Goal: Task Accomplishment & Management: Manage account settings

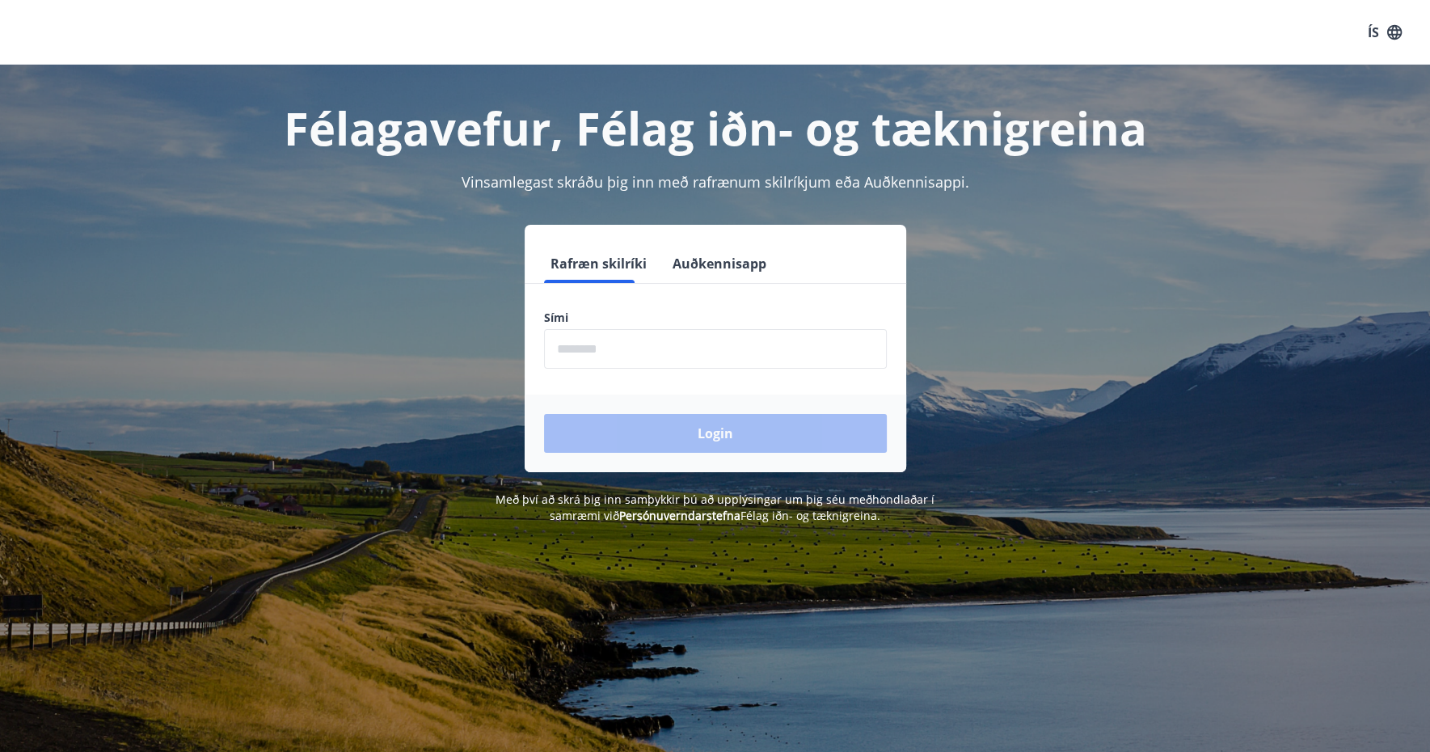
click at [752, 352] on input "phone" at bounding box center [715, 349] width 343 height 40
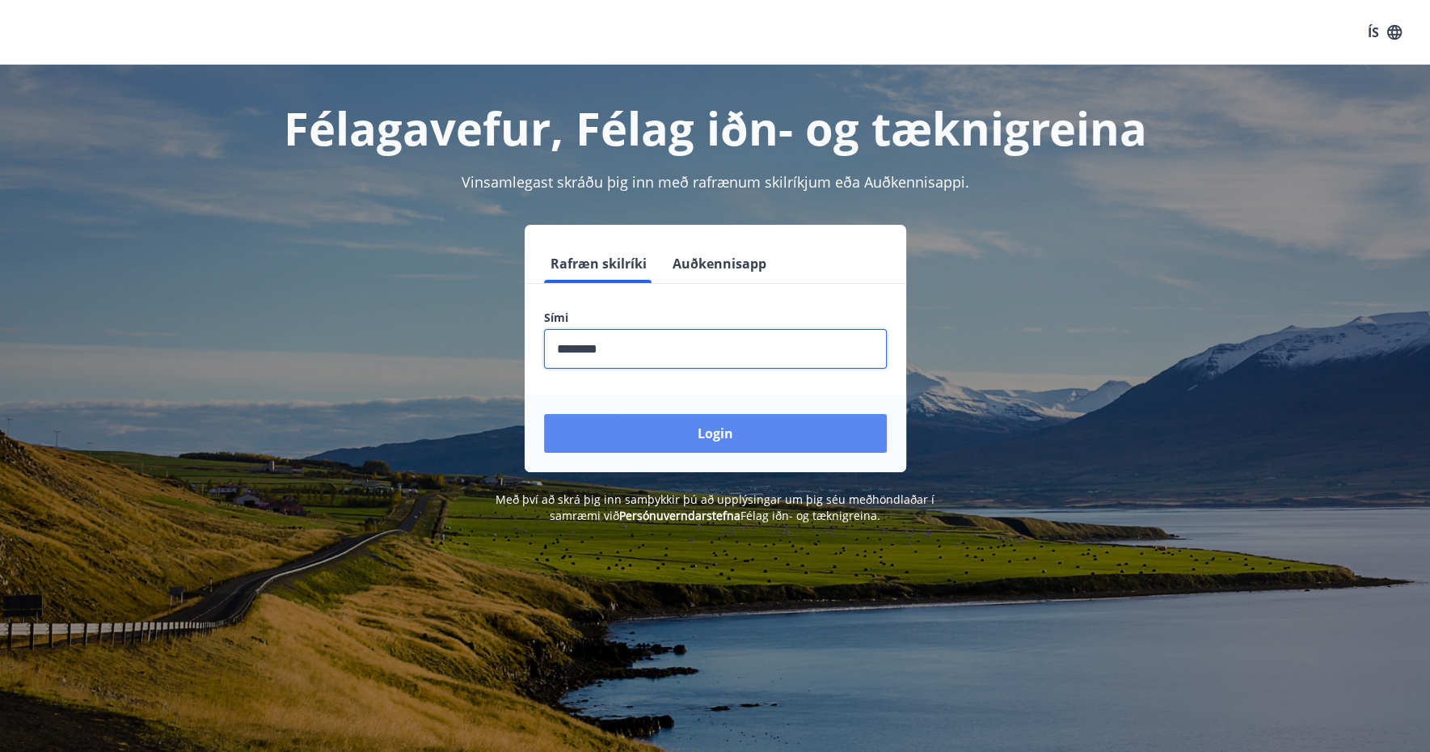
type input "********"
click at [825, 416] on button "Login" at bounding box center [715, 433] width 343 height 39
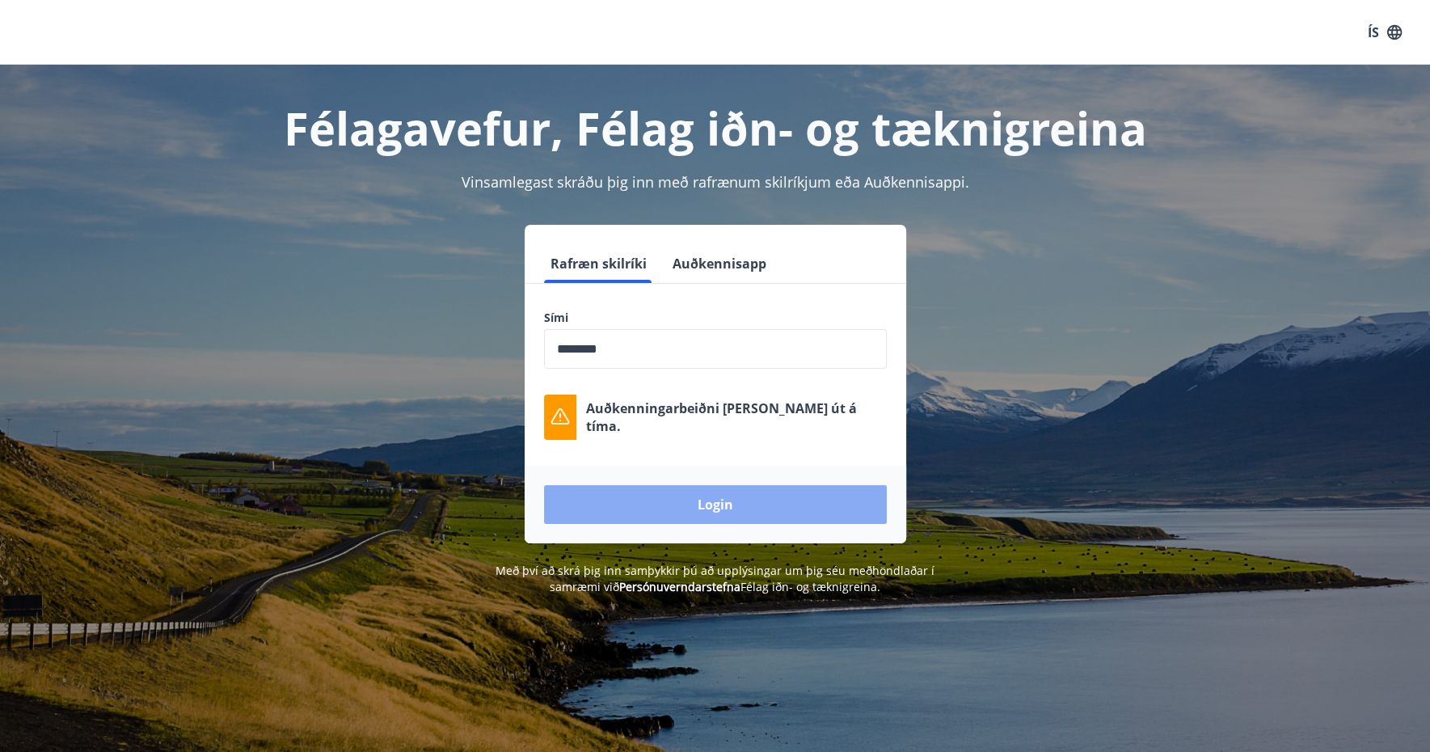
click at [699, 509] on button "Login" at bounding box center [715, 504] width 343 height 39
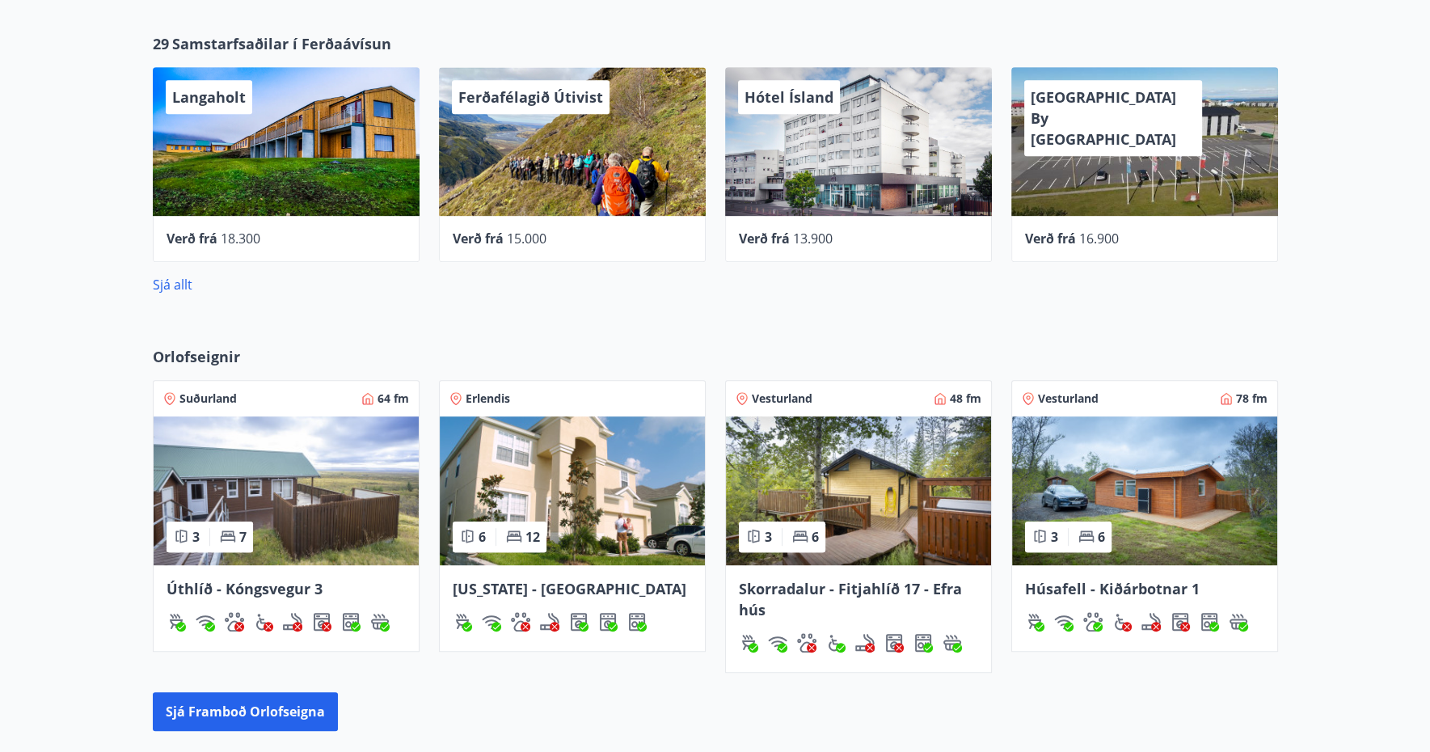
scroll to position [970, 0]
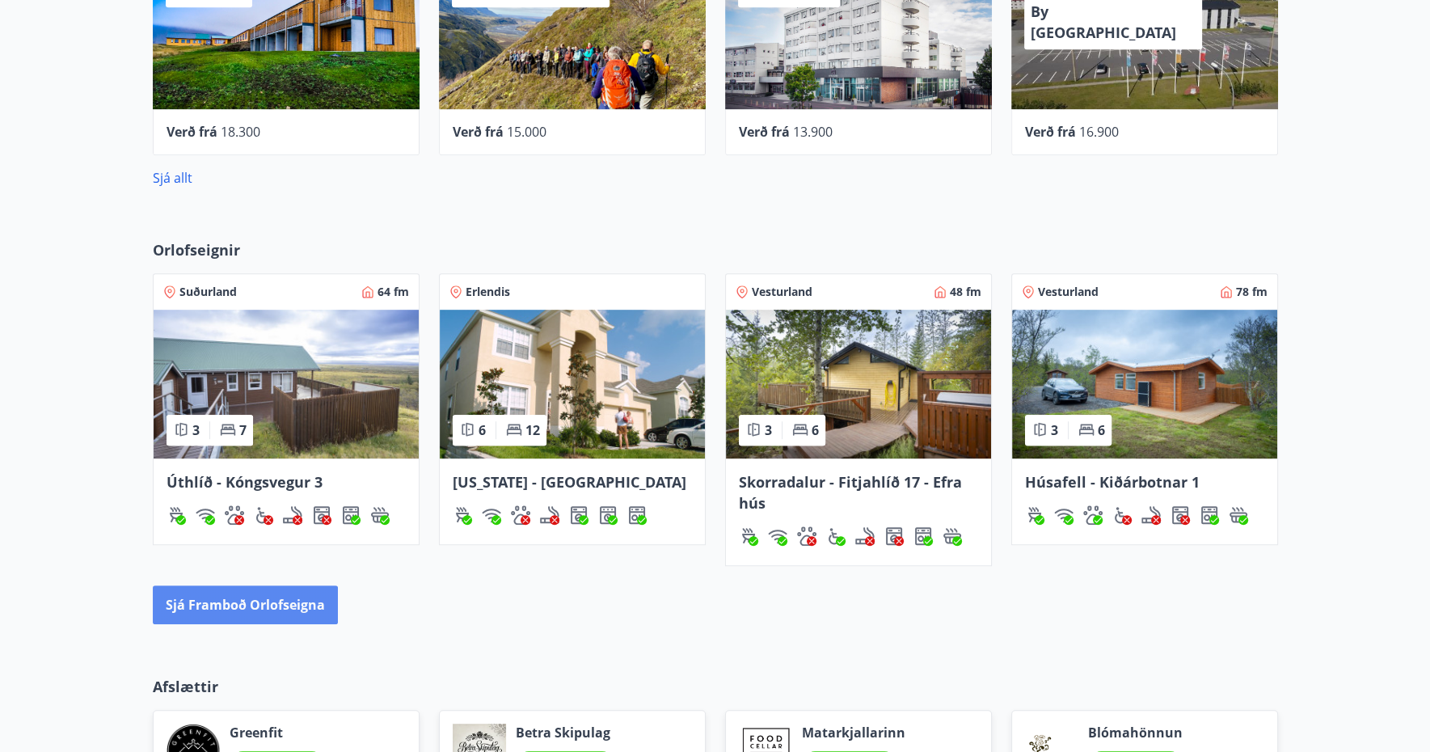
click at [294, 603] on button "Sjá framboð orlofseigna" at bounding box center [245, 604] width 185 height 39
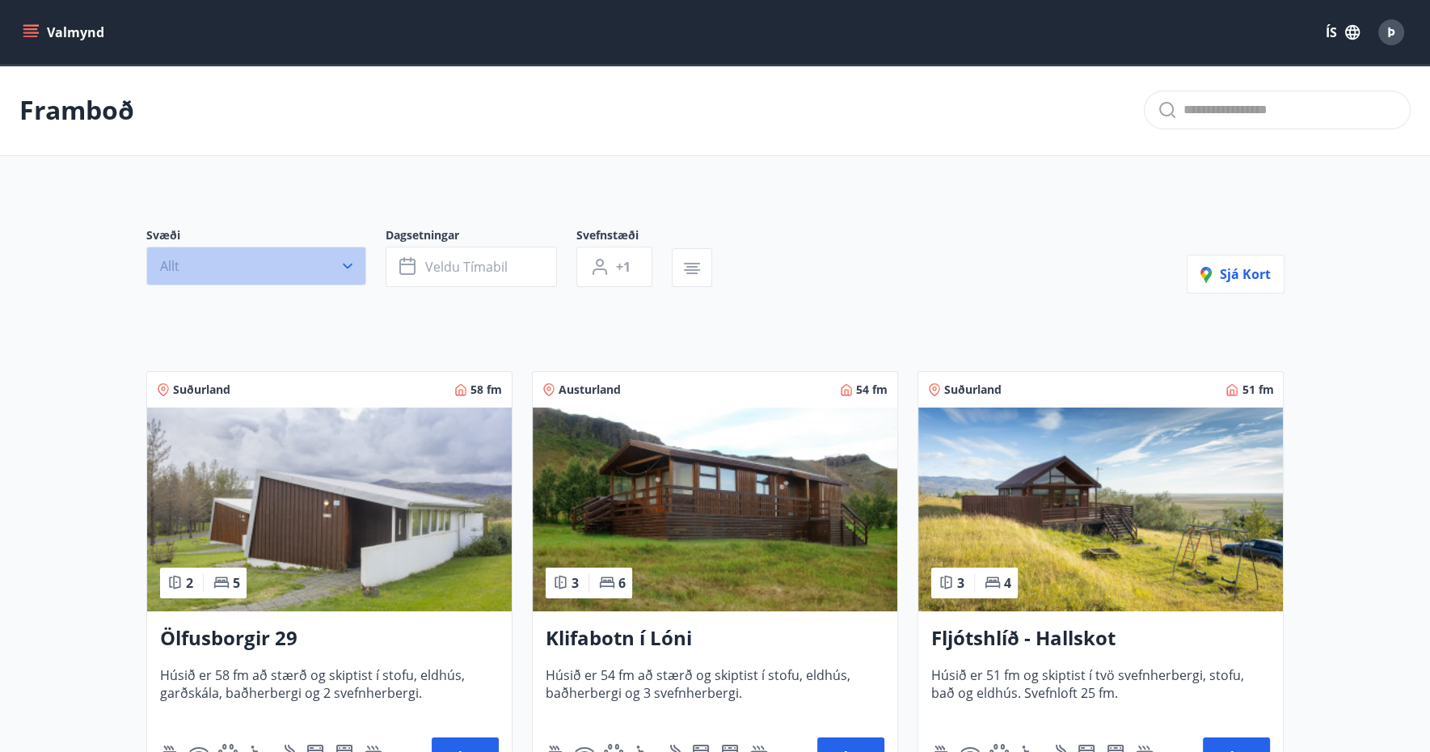
click at [331, 283] on button "Allt" at bounding box center [256, 266] width 220 height 39
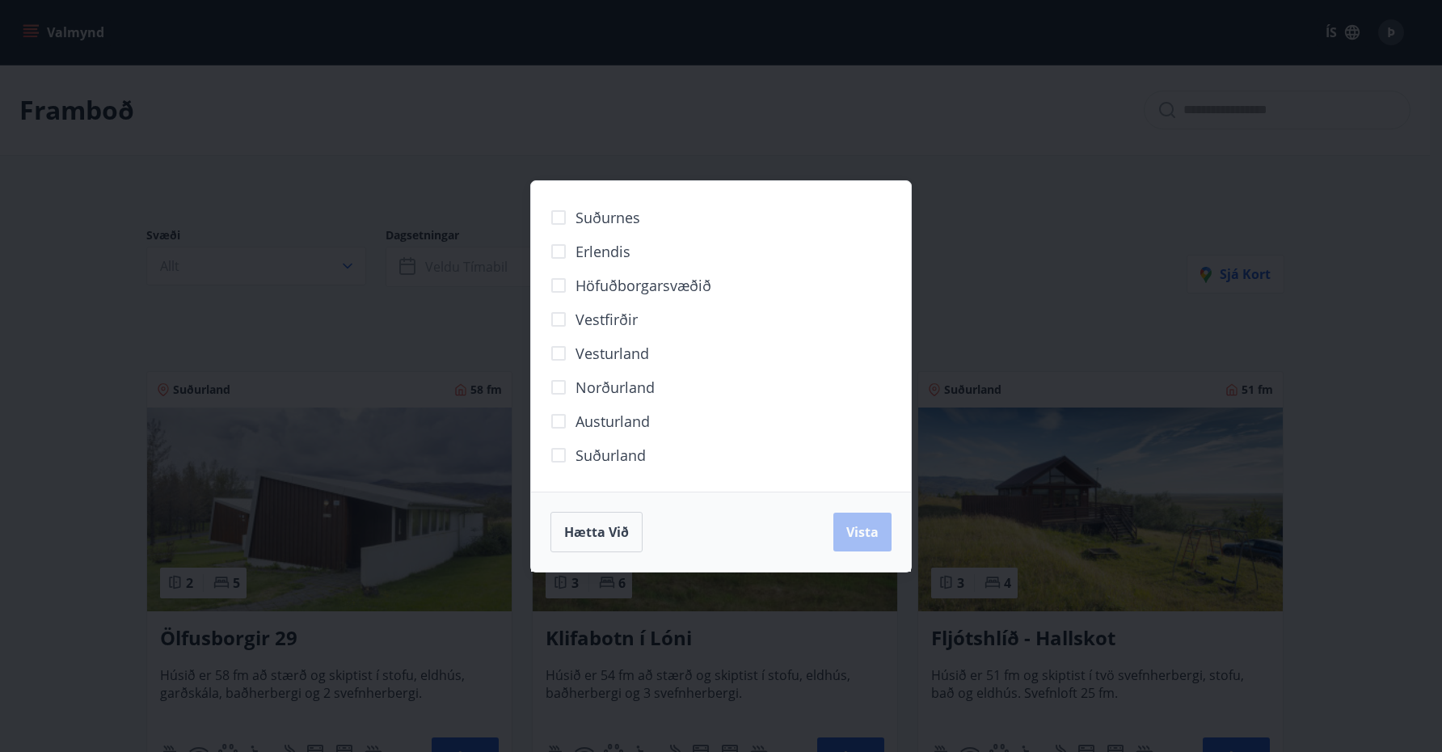
click at [584, 222] on span "Suðurnes" at bounding box center [608, 217] width 65 height 21
click at [610, 216] on span "Suðurnes" at bounding box center [608, 217] width 65 height 21
drag, startPoint x: 620, startPoint y: 455, endPoint x: 721, endPoint y: 462, distance: 101.3
click at [621, 456] on span "Suðurland" at bounding box center [611, 455] width 70 height 21
click at [847, 526] on span "Vista" at bounding box center [862, 532] width 32 height 18
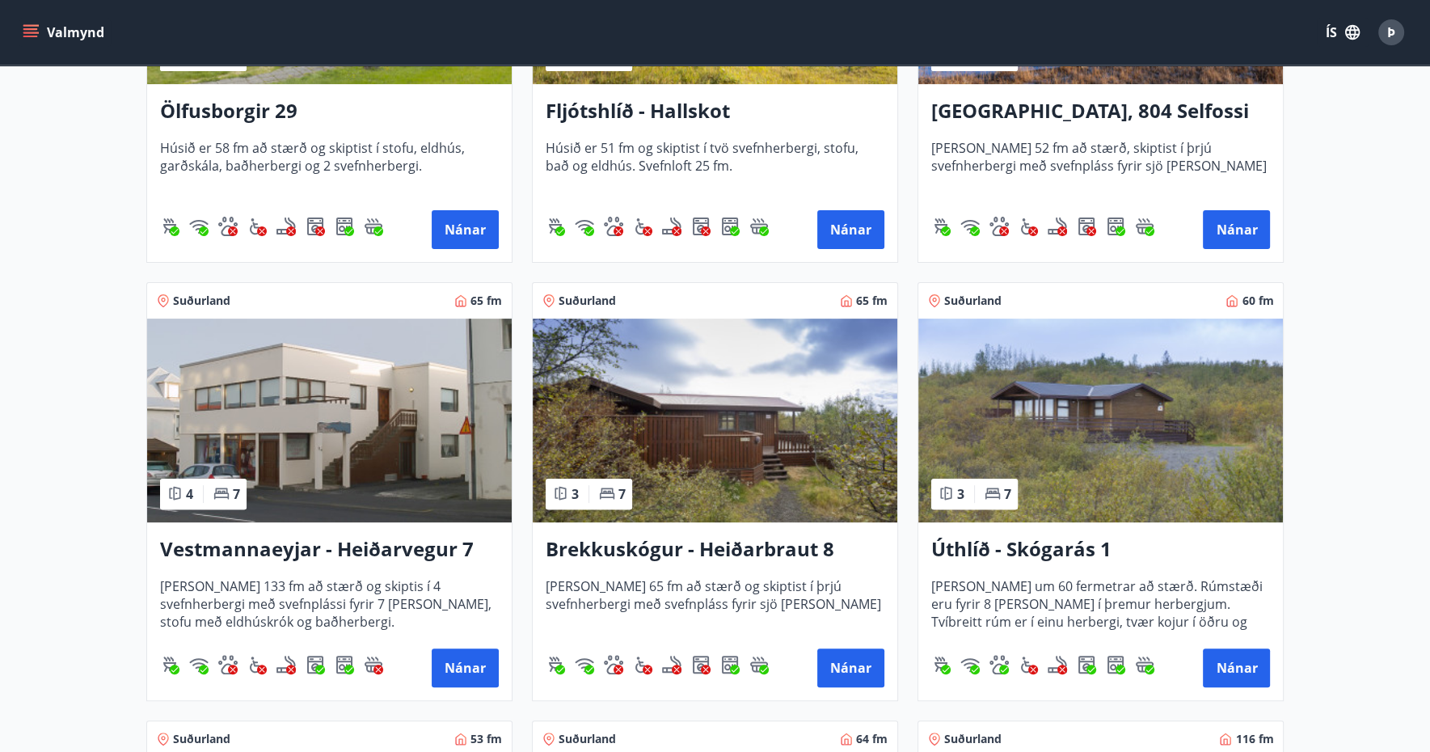
scroll to position [647, 0]
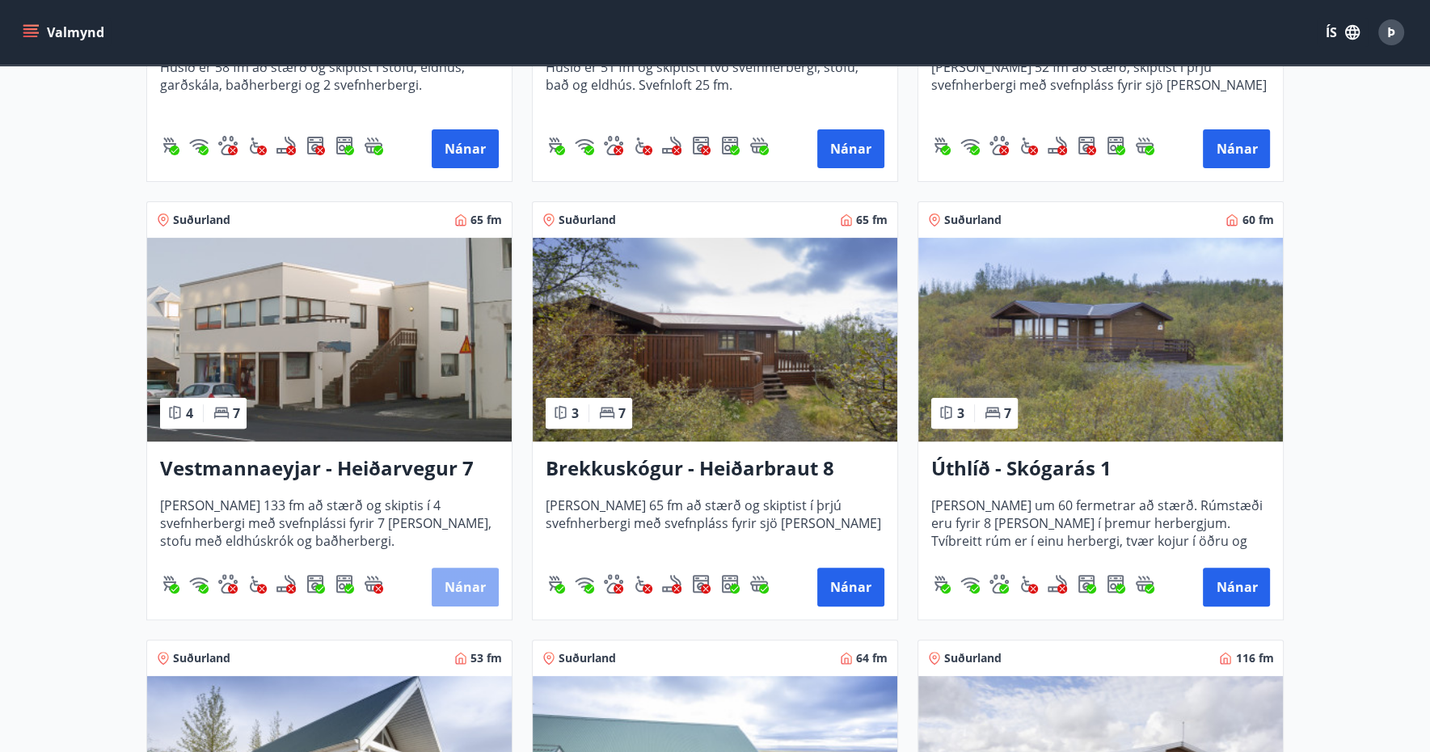
click at [450, 575] on button "Nánar" at bounding box center [465, 587] width 67 height 39
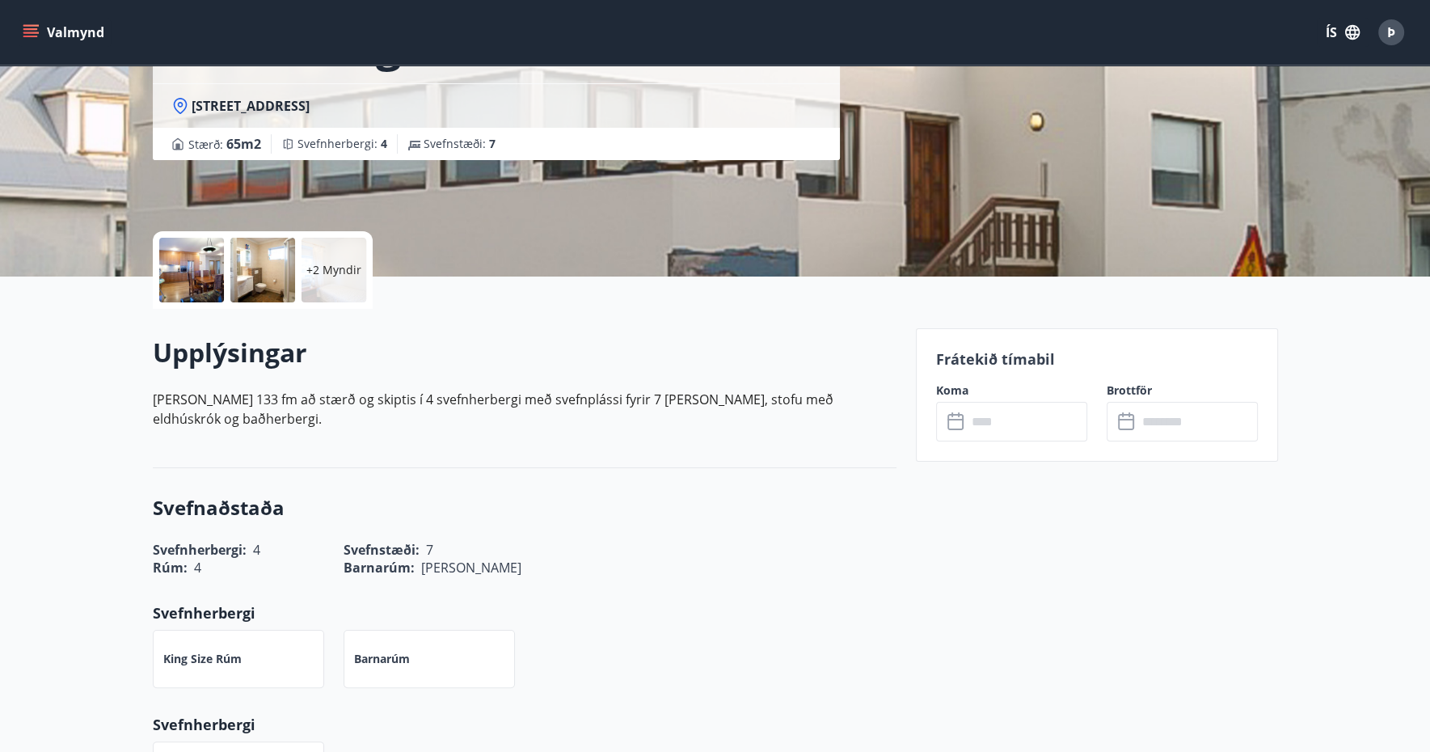
scroll to position [323, 0]
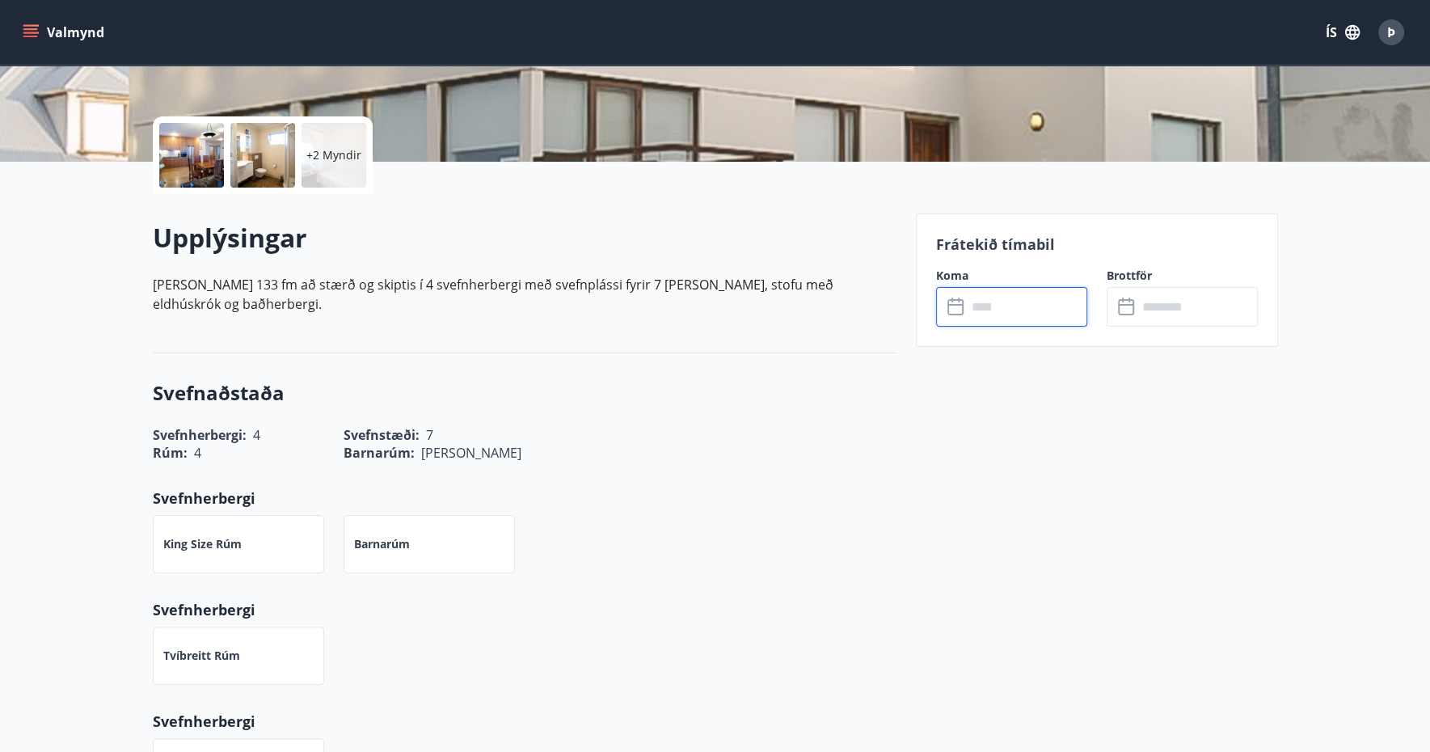
click at [1019, 310] on input "text" at bounding box center [1027, 307] width 120 height 40
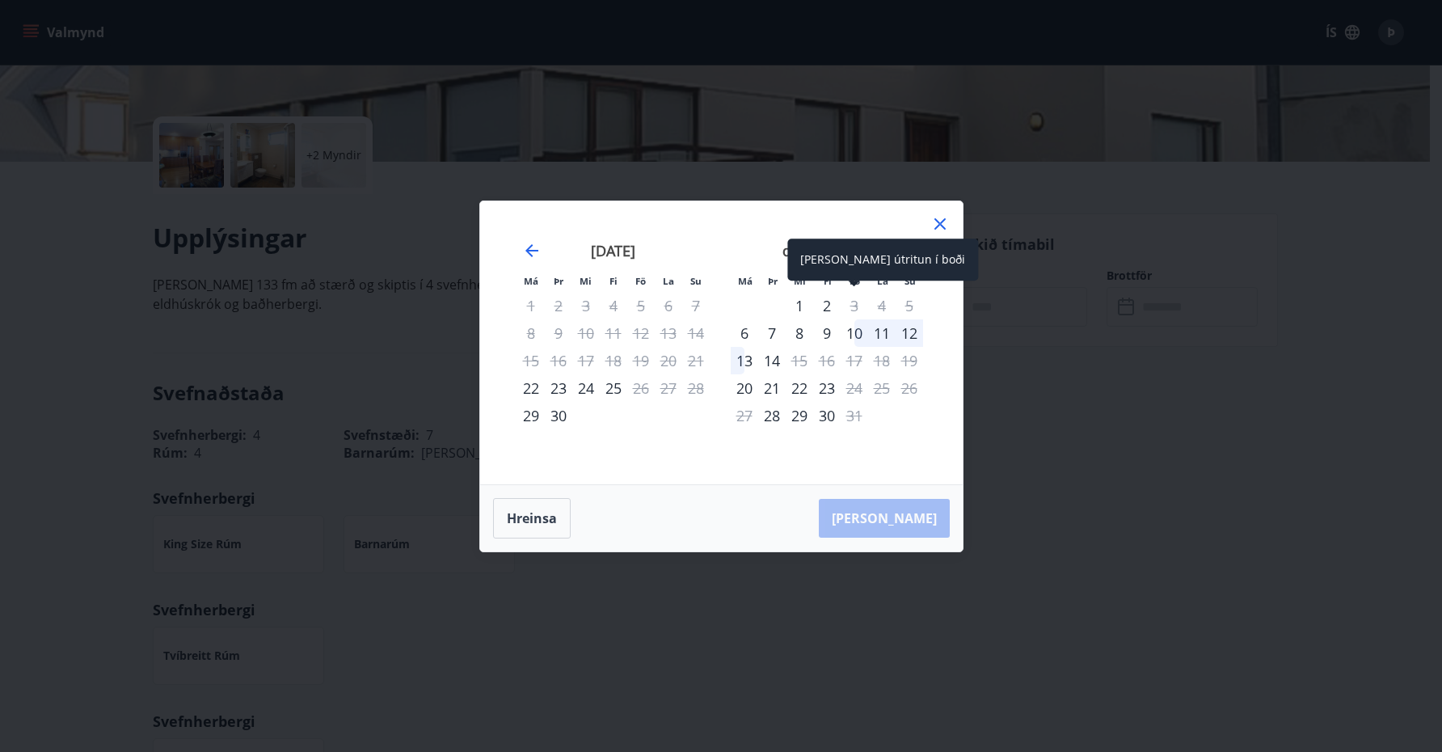
drag, startPoint x: 860, startPoint y: 302, endPoint x: 868, endPoint y: 285, distance: 18.8
click at [870, 297] on tr "1 2 3 4 5" at bounding box center [827, 305] width 192 height 27
click at [844, 298] on div "3" at bounding box center [854, 305] width 27 height 27
click at [1066, 442] on div "Má Þr Mi Fi Fö La Su Má Þr Mi Fi Fö La Su [DATE] 1 2 3 4 5 6 7 8 9 10 11 12 13 …" at bounding box center [721, 376] width 1442 height 752
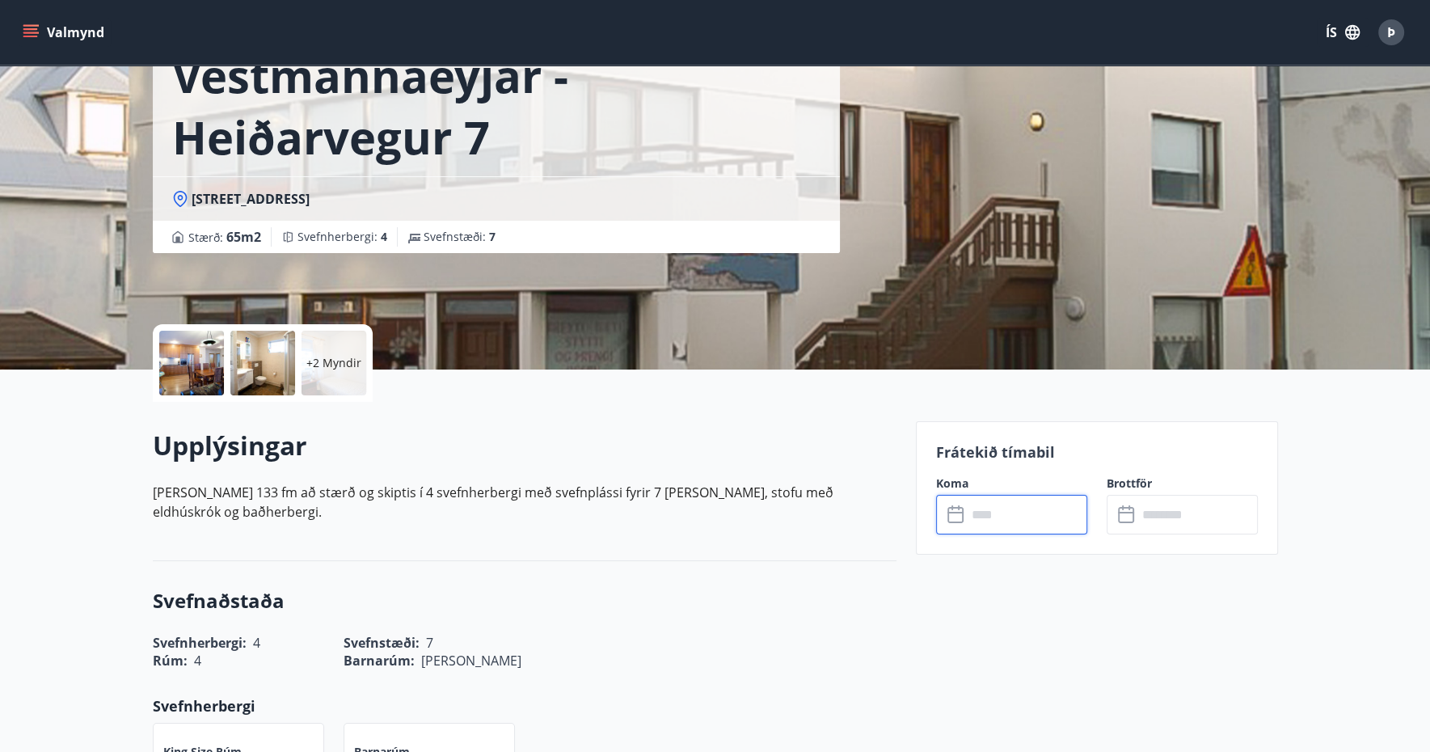
scroll to position [0, 0]
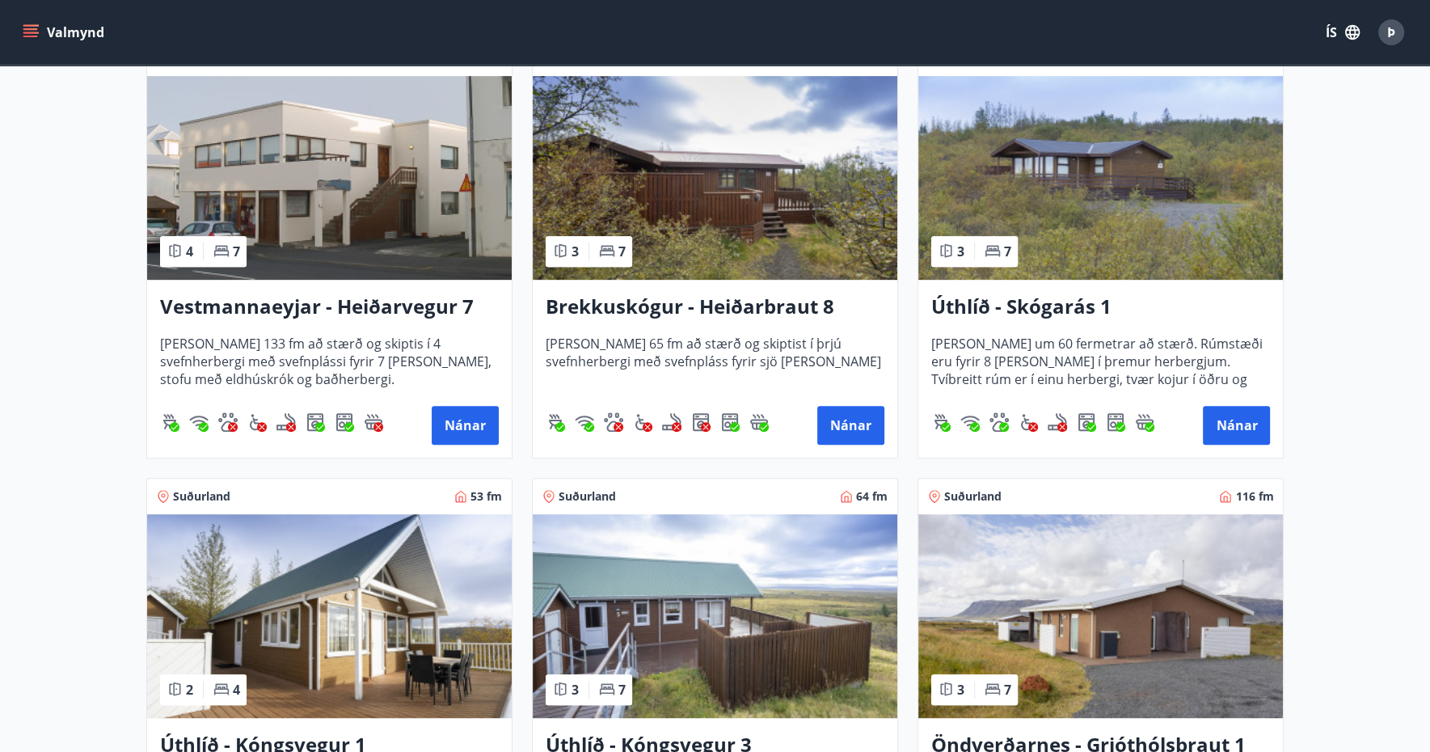
click at [407, 310] on h3 "Vestmannaeyjar - Heiðarvegur 7" at bounding box center [329, 307] width 339 height 29
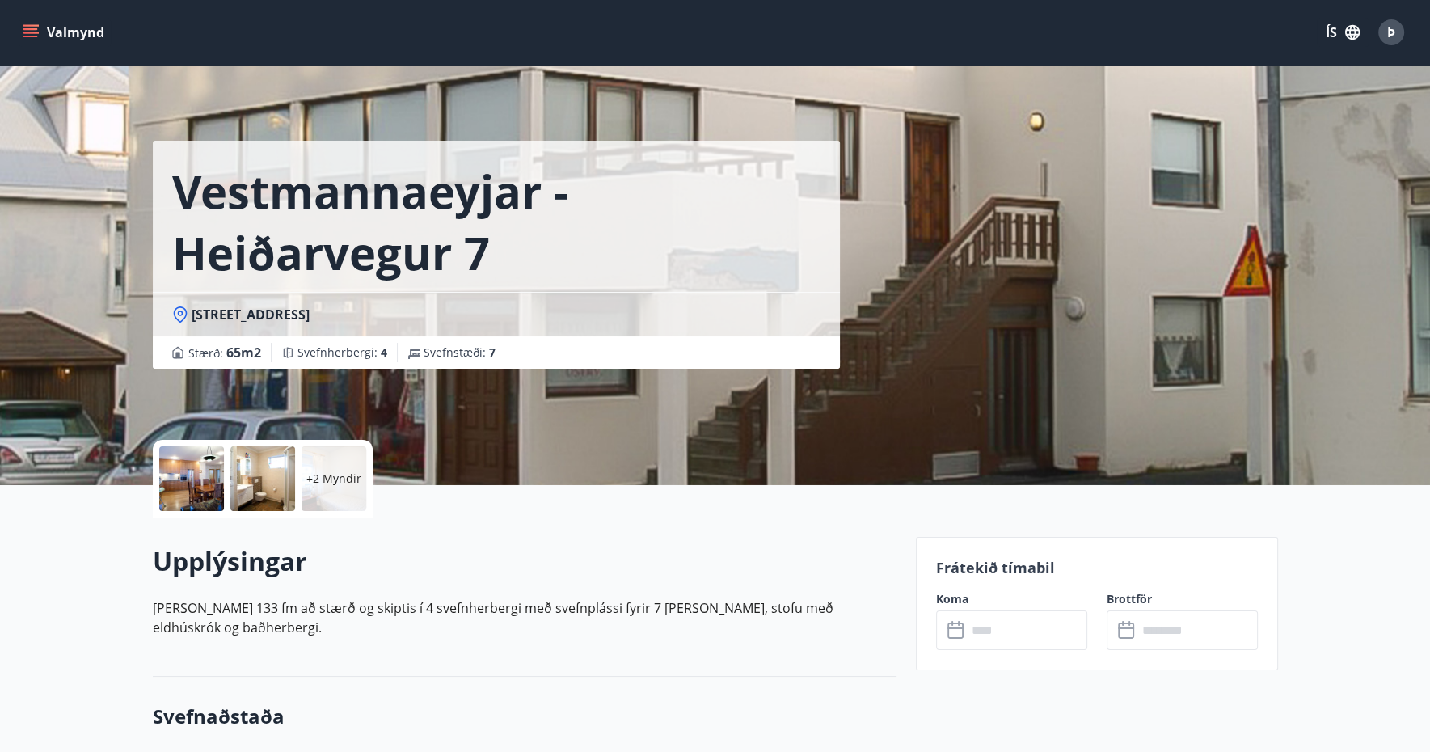
scroll to position [243, 0]
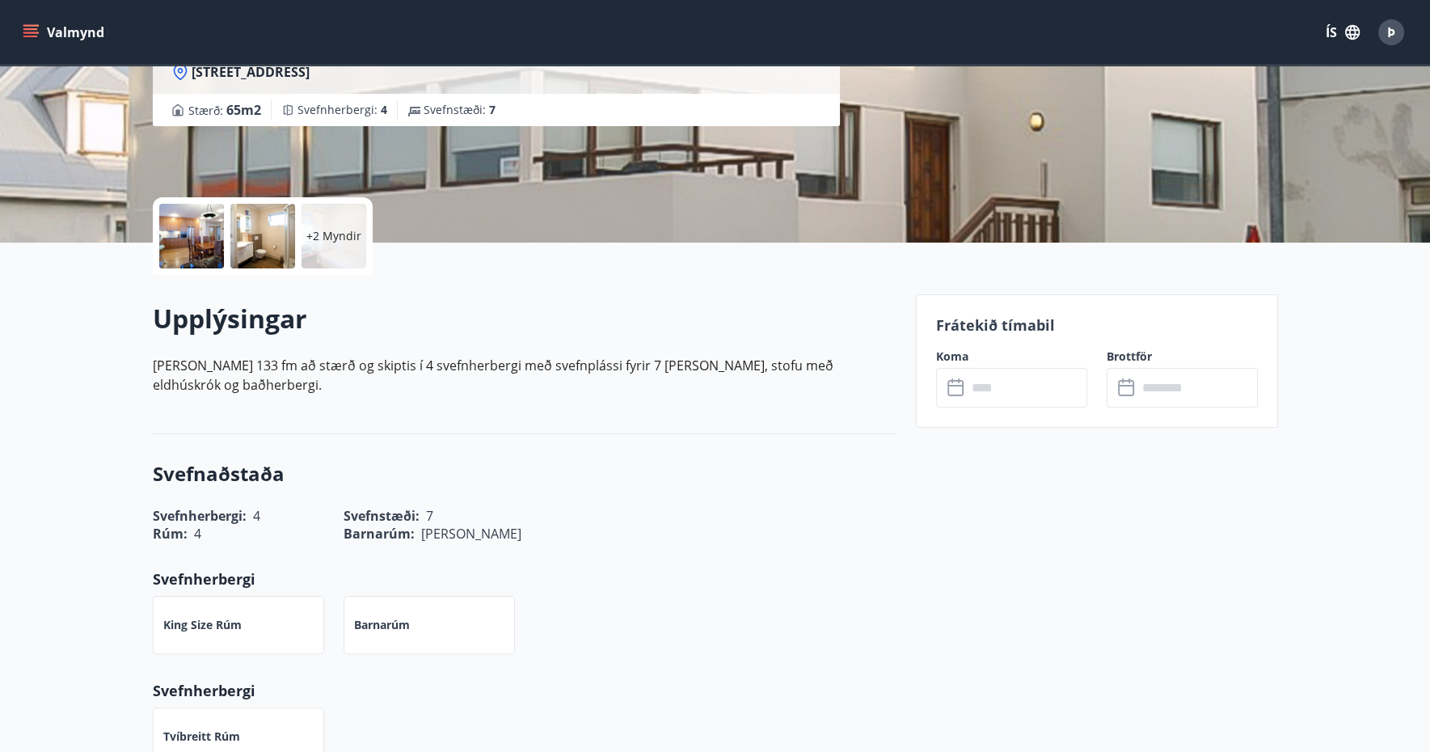
click at [1051, 379] on input "text" at bounding box center [1027, 388] width 120 height 40
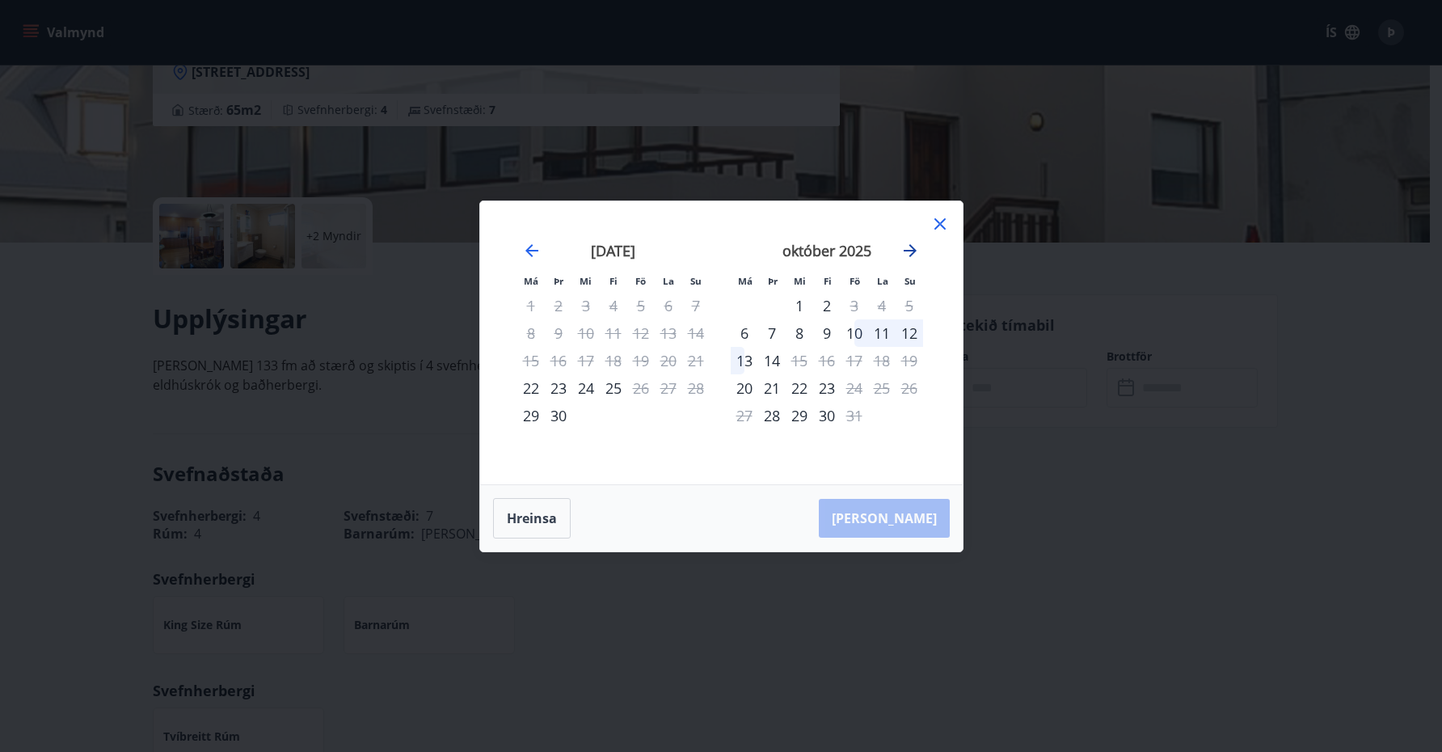
click at [913, 245] on icon "Move forward to switch to the next month." at bounding box center [910, 250] width 19 height 19
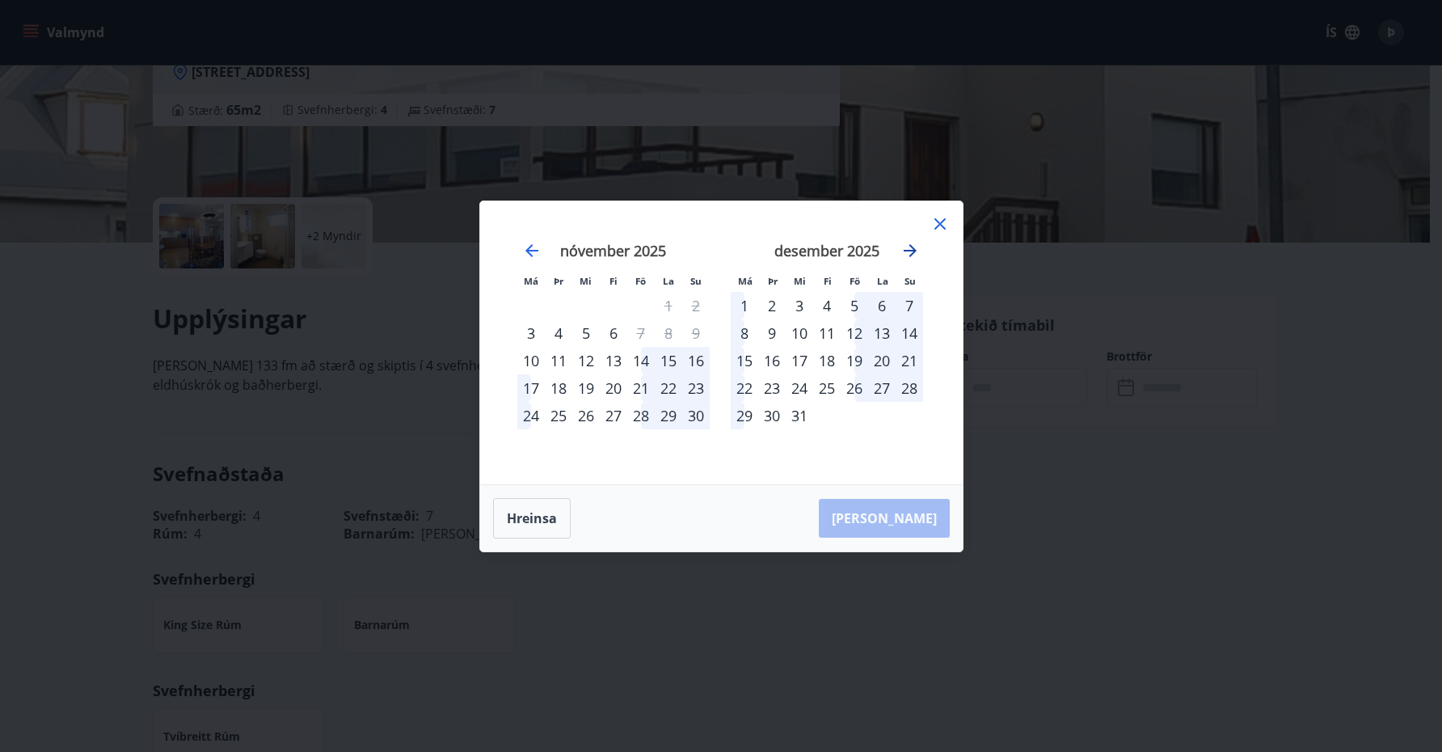
click at [913, 245] on icon "Move forward to switch to the next month." at bounding box center [910, 250] width 19 height 19
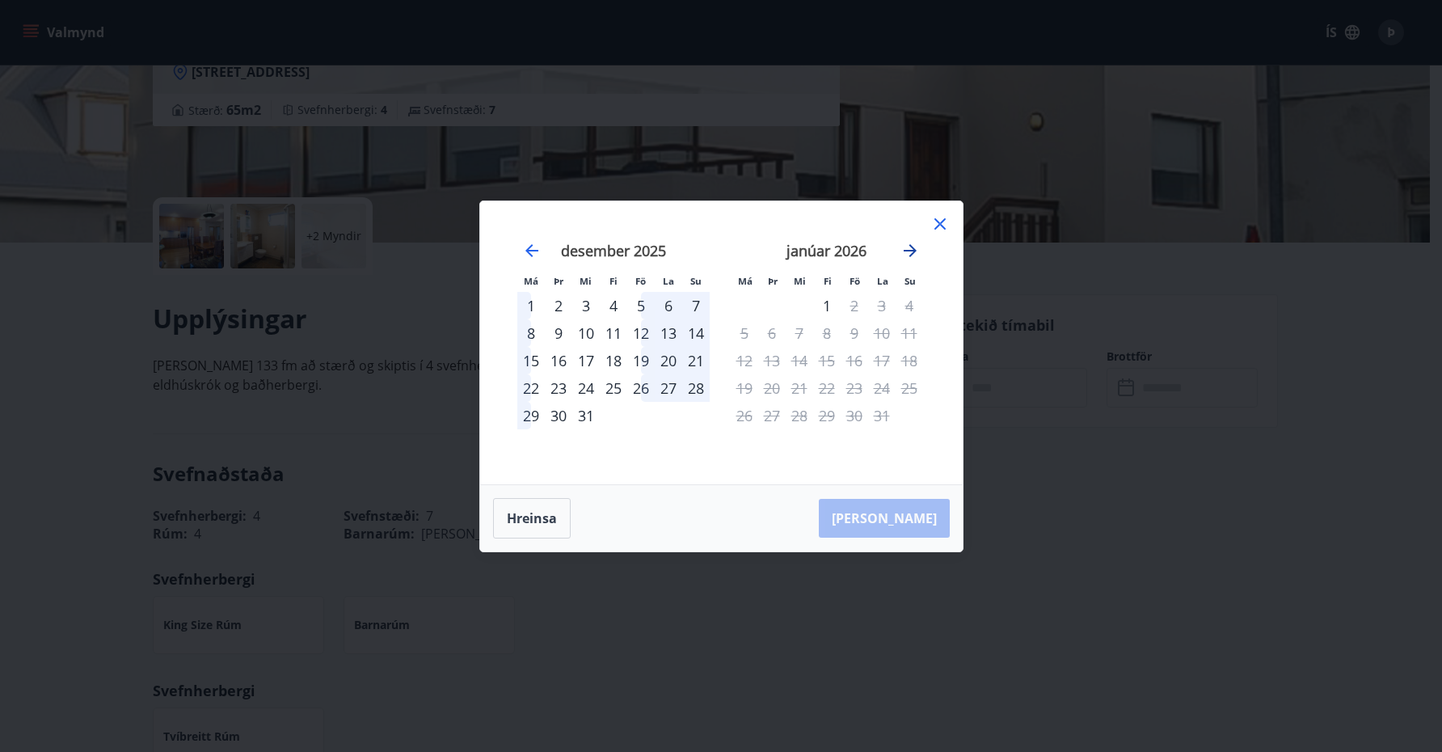
click at [913, 245] on icon "Move forward to switch to the next month." at bounding box center [910, 250] width 19 height 19
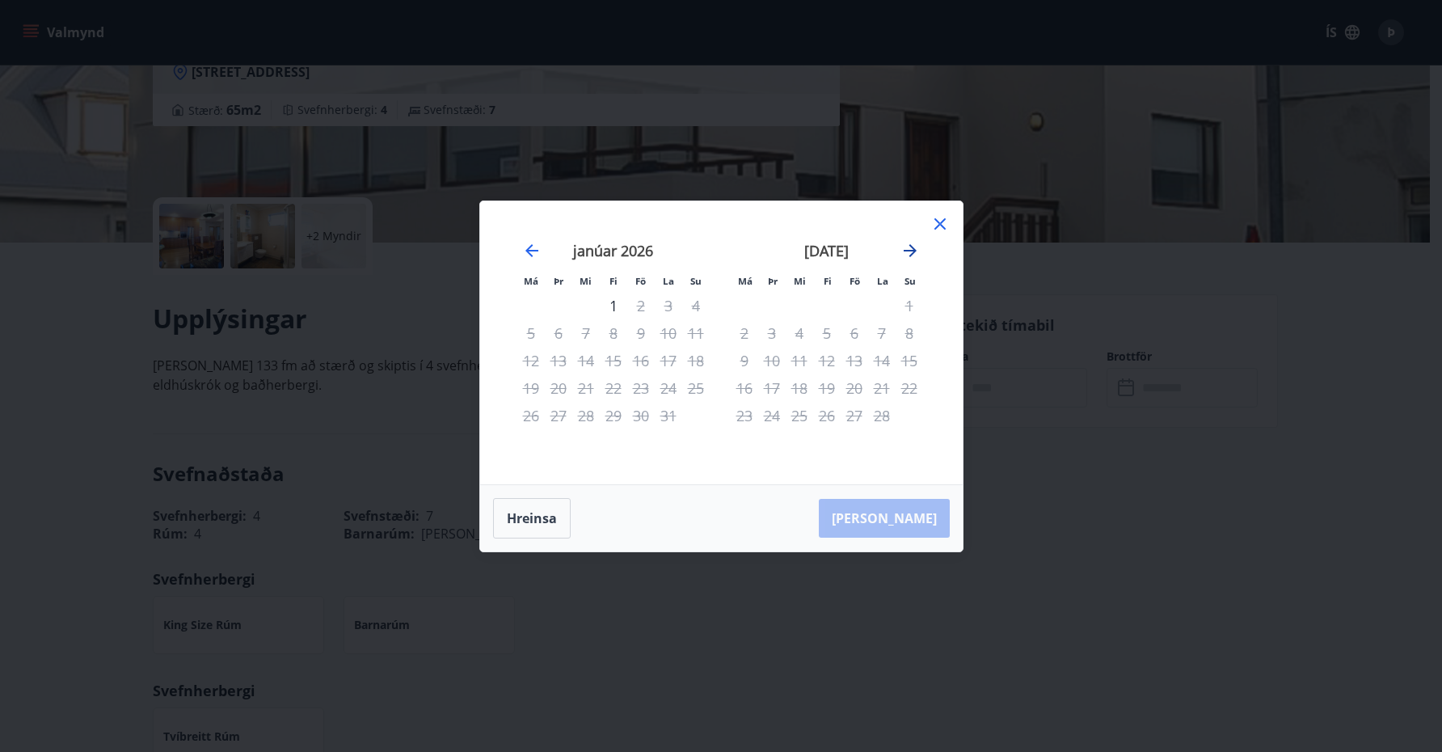
click at [913, 245] on icon "Move forward to switch to the next month." at bounding box center [910, 250] width 19 height 19
click at [941, 219] on icon at bounding box center [940, 223] width 19 height 19
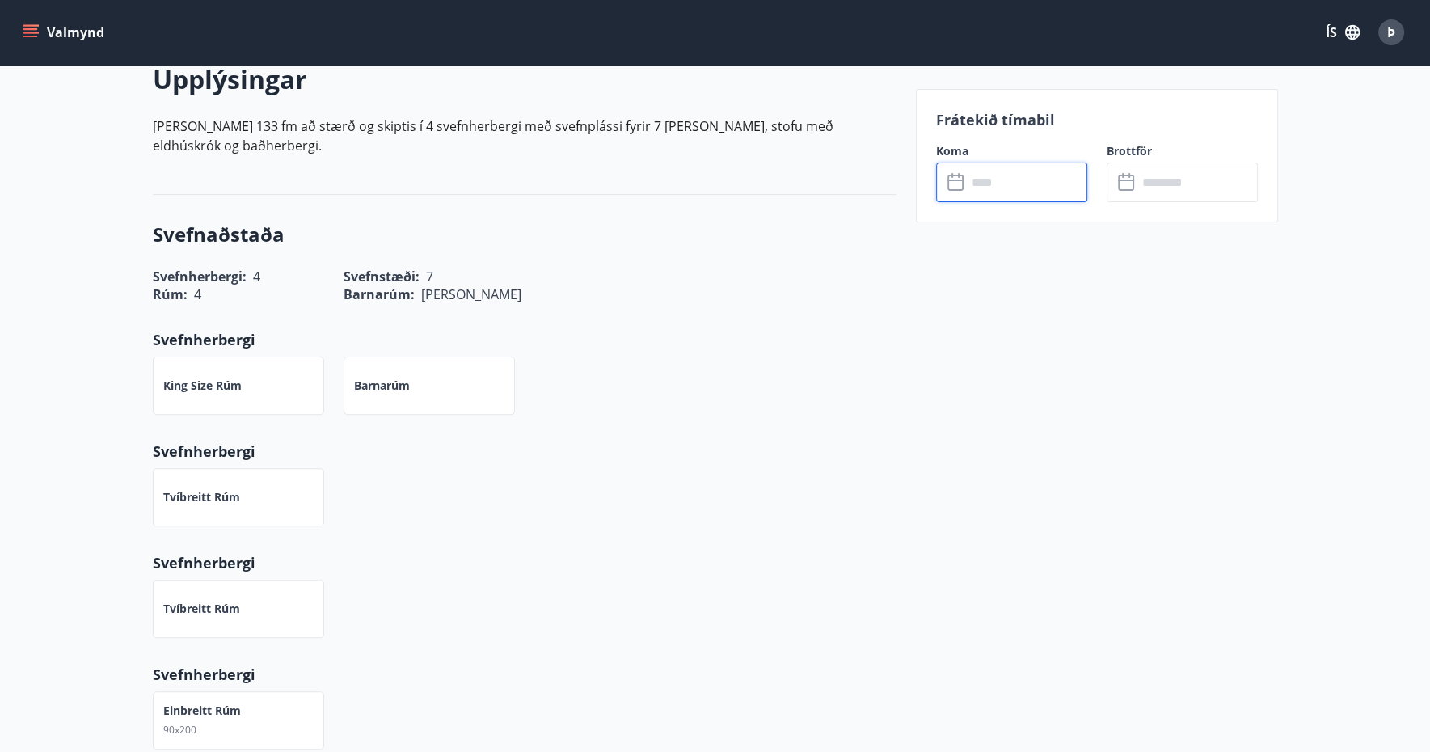
scroll to position [0, 0]
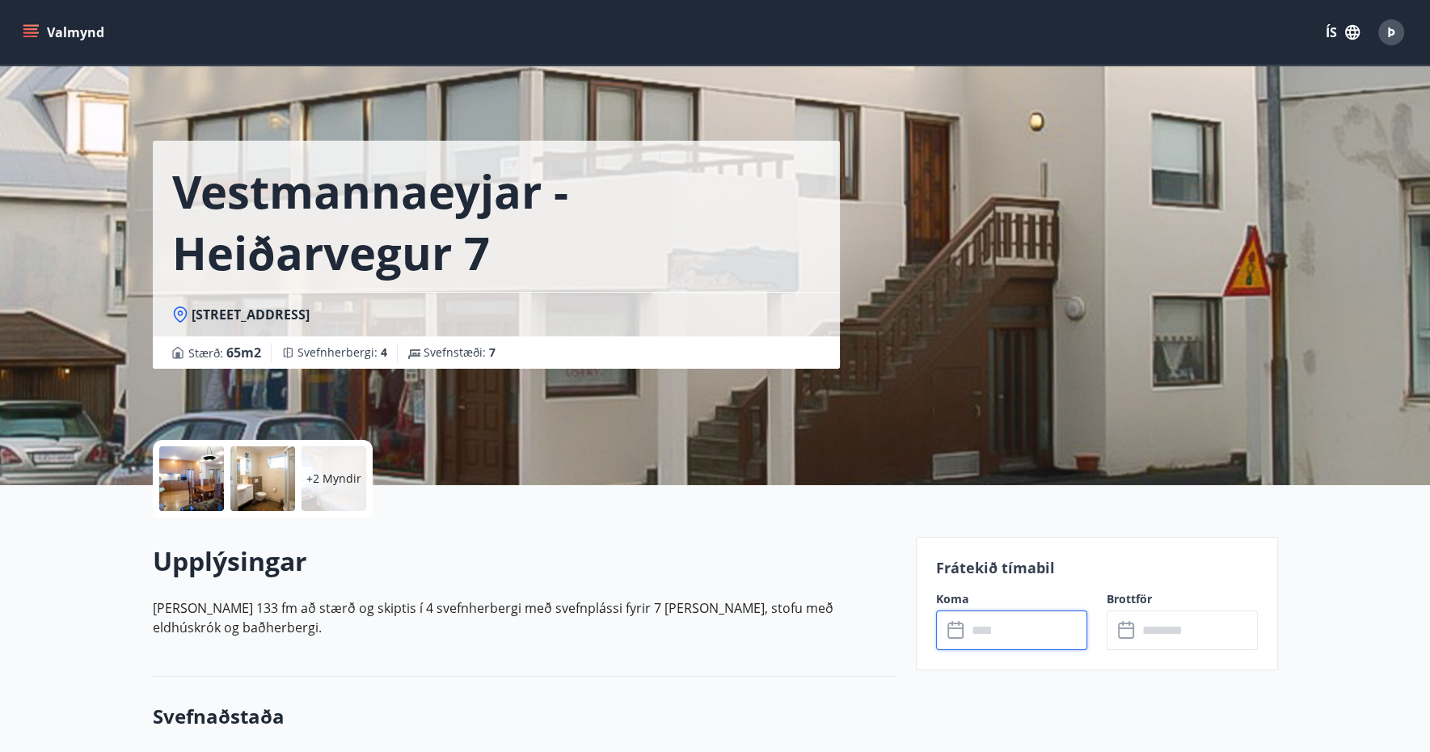
click at [64, 41] on button "Valmynd" at bounding box center [64, 32] width 91 height 29
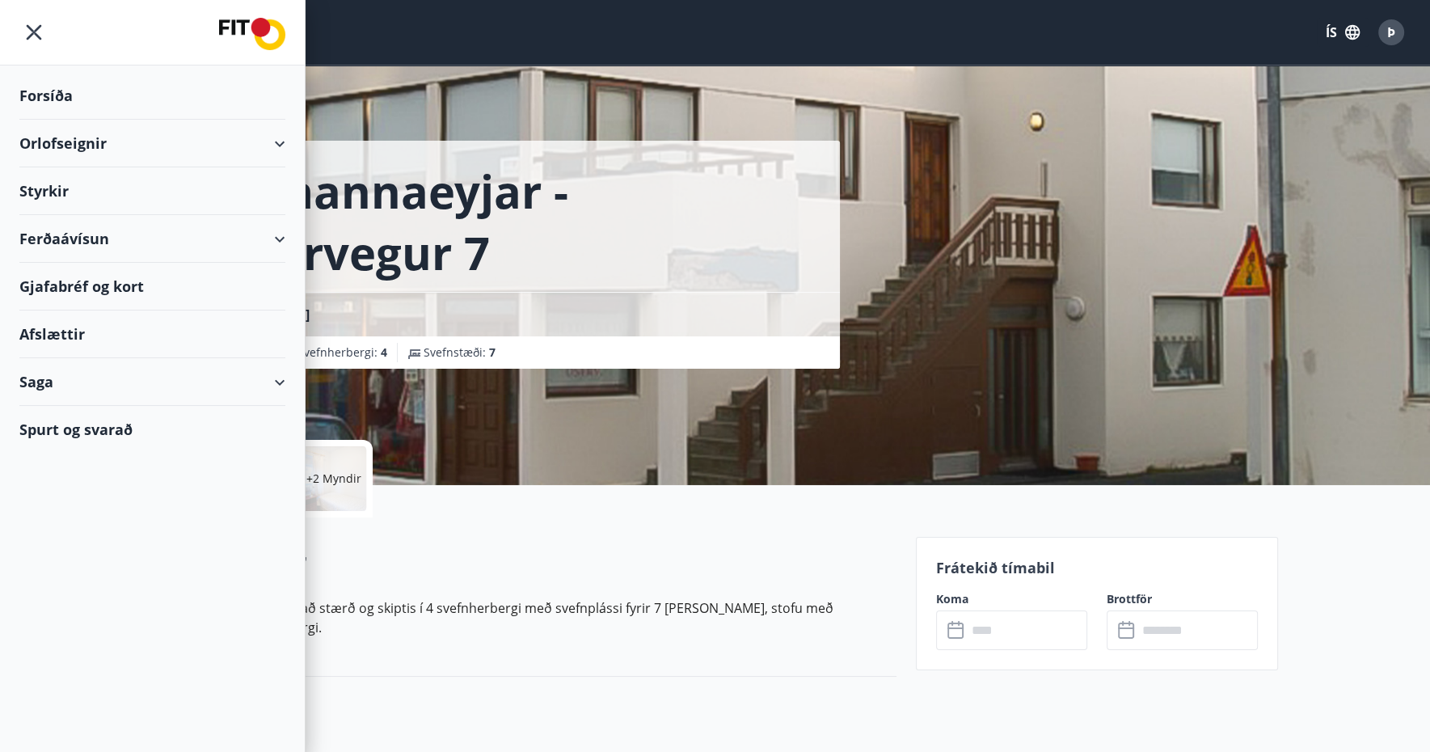
click at [55, 98] on div "Forsíða" at bounding box center [152, 96] width 266 height 48
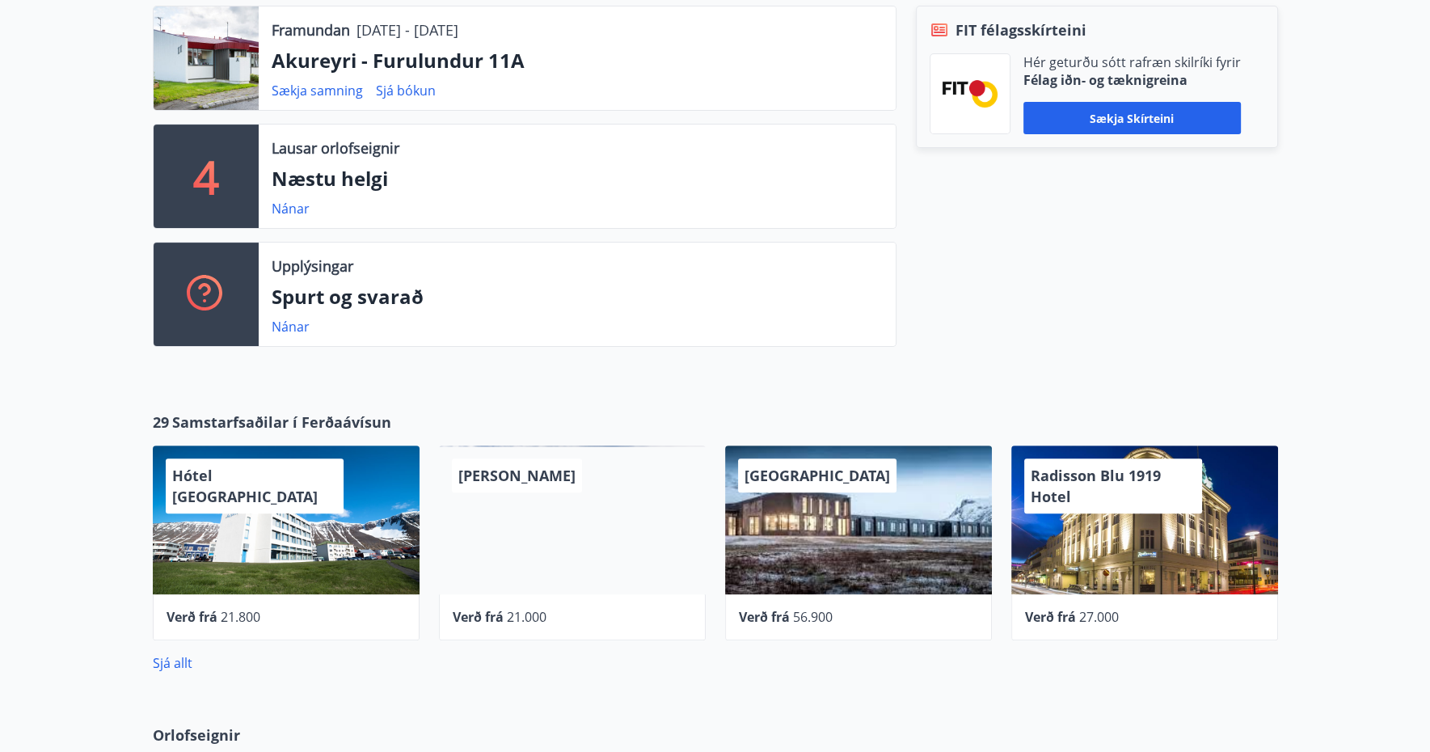
scroll to position [162, 0]
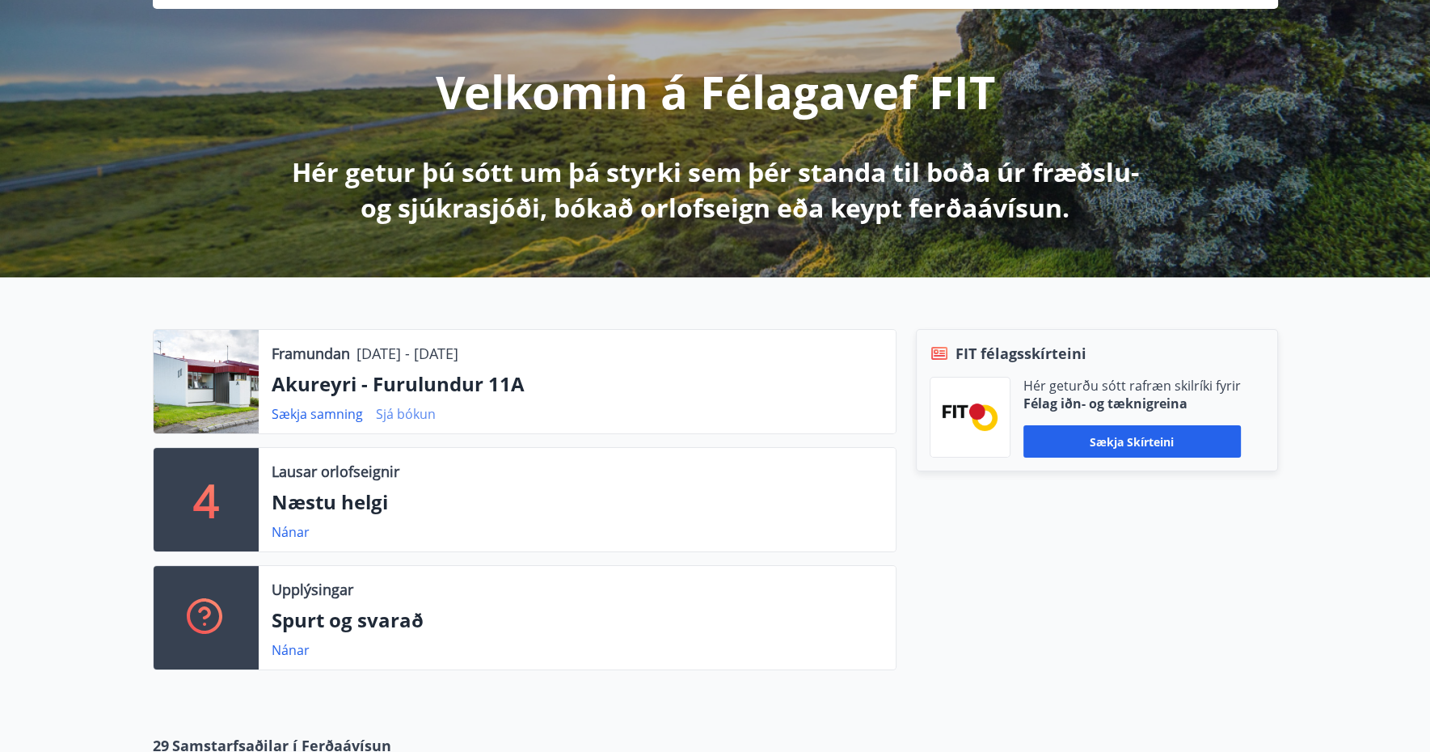
click at [393, 416] on link "Sjá bókun" at bounding box center [406, 414] width 60 height 18
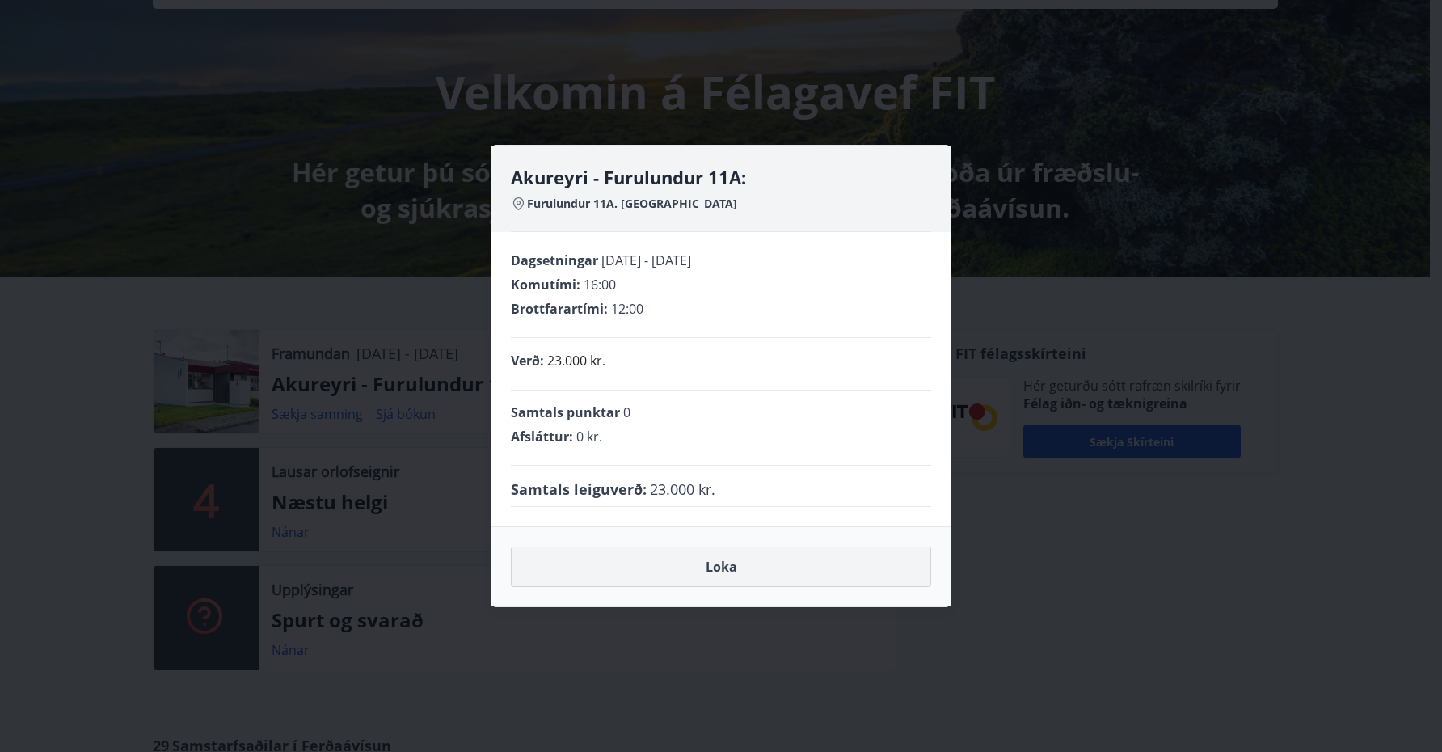
click at [691, 562] on button "Loka" at bounding box center [721, 567] width 420 height 40
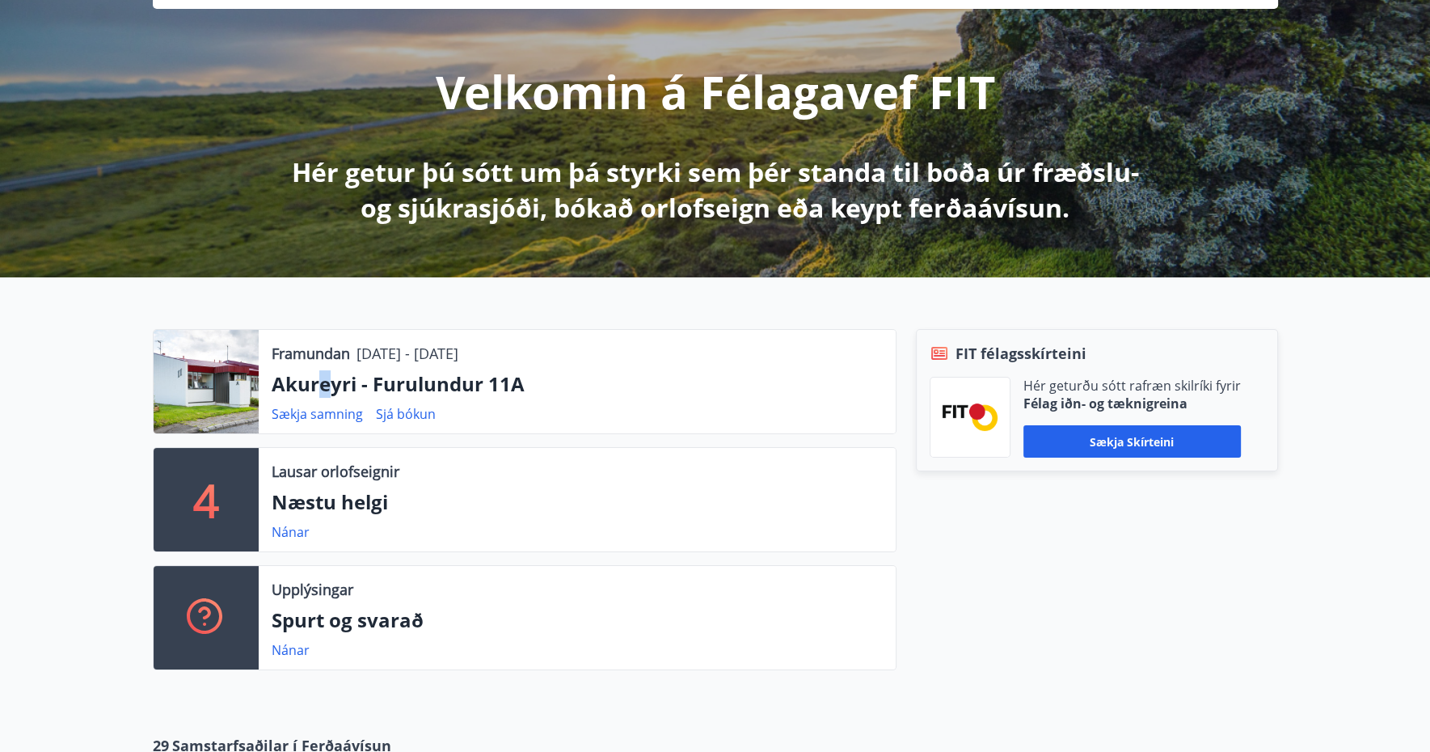
click at [323, 372] on p "Akureyri - Furulundur 11A" at bounding box center [577, 383] width 611 height 27
click at [310, 356] on p "Framundan" at bounding box center [311, 353] width 78 height 21
click at [204, 366] on div at bounding box center [206, 381] width 105 height 103
click at [486, 374] on p "Akureyri - Furulundur 11A" at bounding box center [577, 383] width 611 height 27
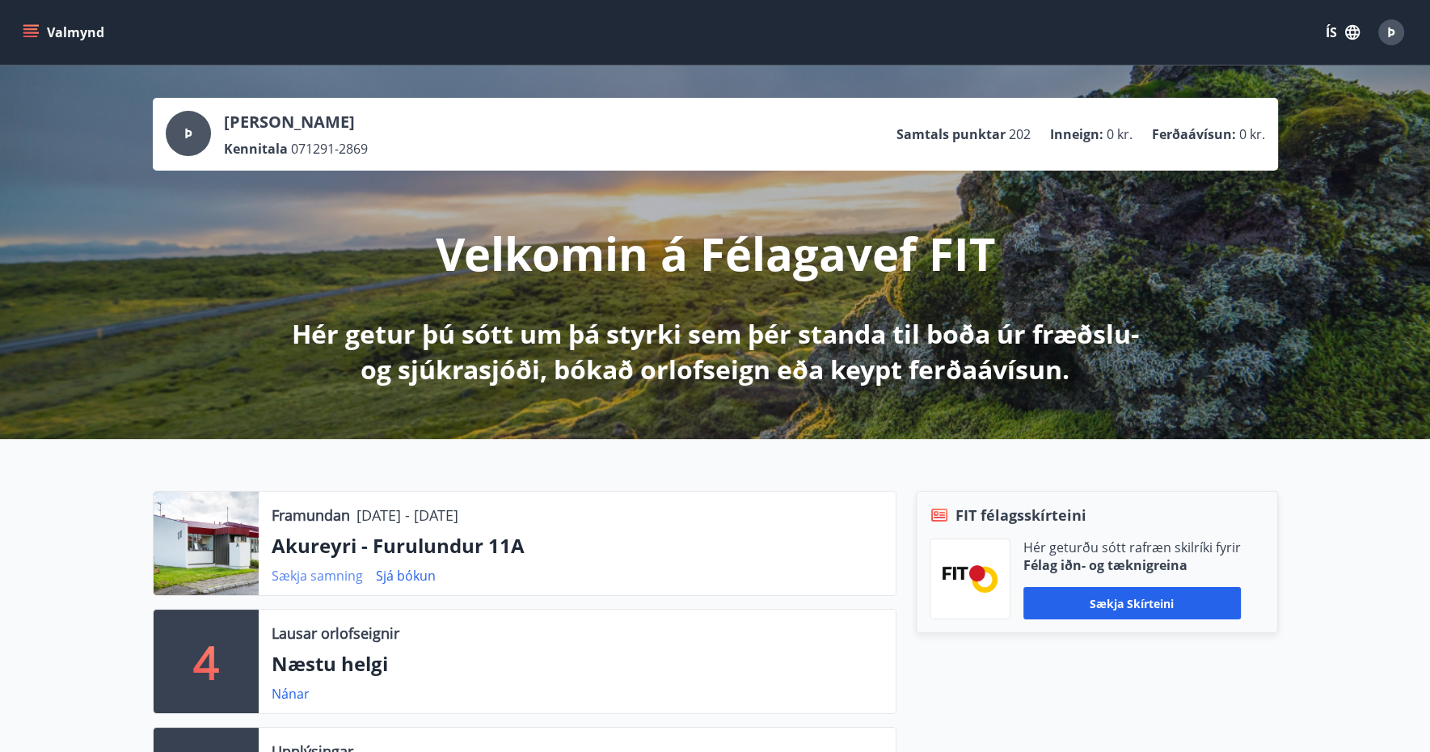
click at [323, 578] on link "Sækja samning" at bounding box center [317, 576] width 91 height 18
drag, startPoint x: 423, startPoint y: 132, endPoint x: 399, endPoint y: 129, distance: 23.7
click at [423, 132] on div "Þ Þorri [PERSON_NAME] Kennitala 071291-2869 Samtals punktar 202 Inneign : 0 kr.…" at bounding box center [716, 134] width 1100 height 47
click at [185, 122] on div "Þ" at bounding box center [188, 133] width 45 height 45
click at [388, 585] on div "Sækja samning Sjá bókun" at bounding box center [360, 575] width 177 height 19
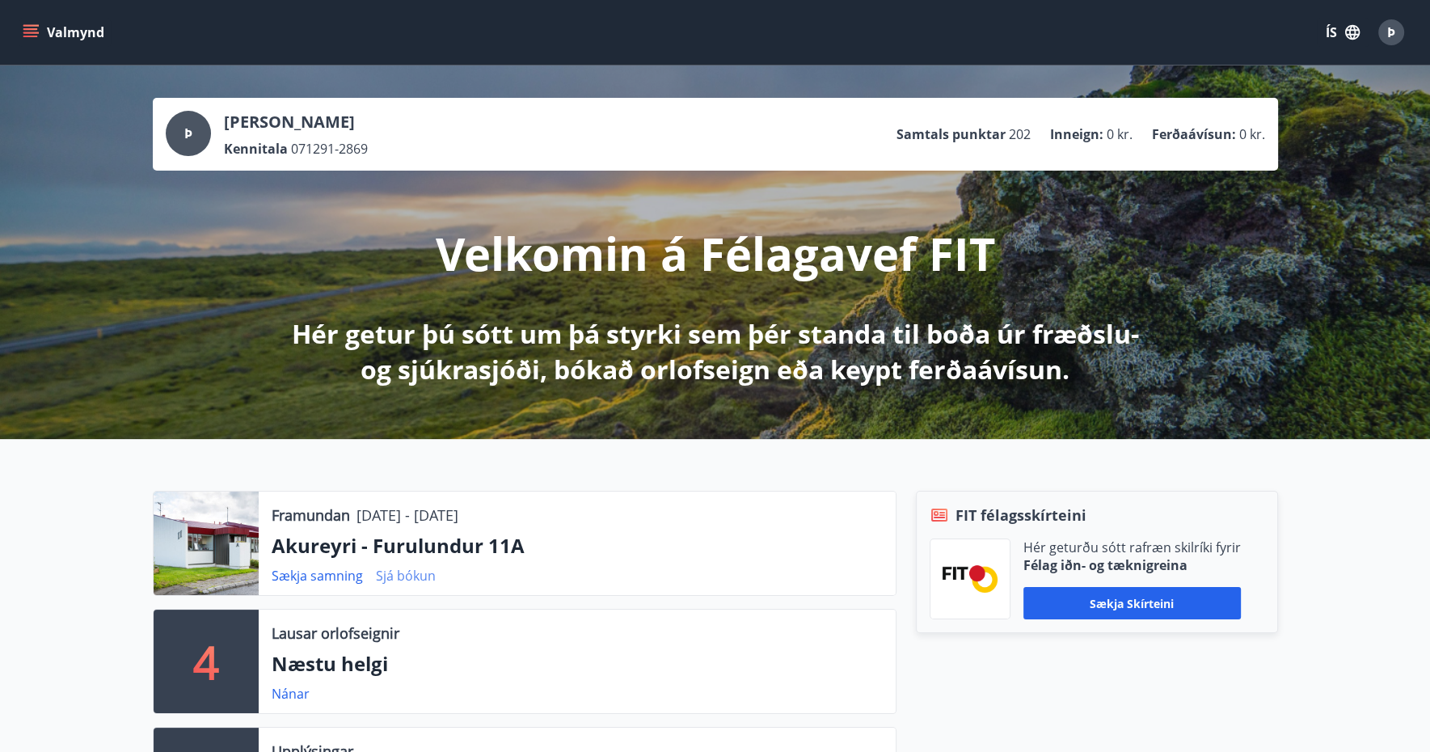
click at [399, 575] on link "Sjá bókun" at bounding box center [406, 576] width 60 height 18
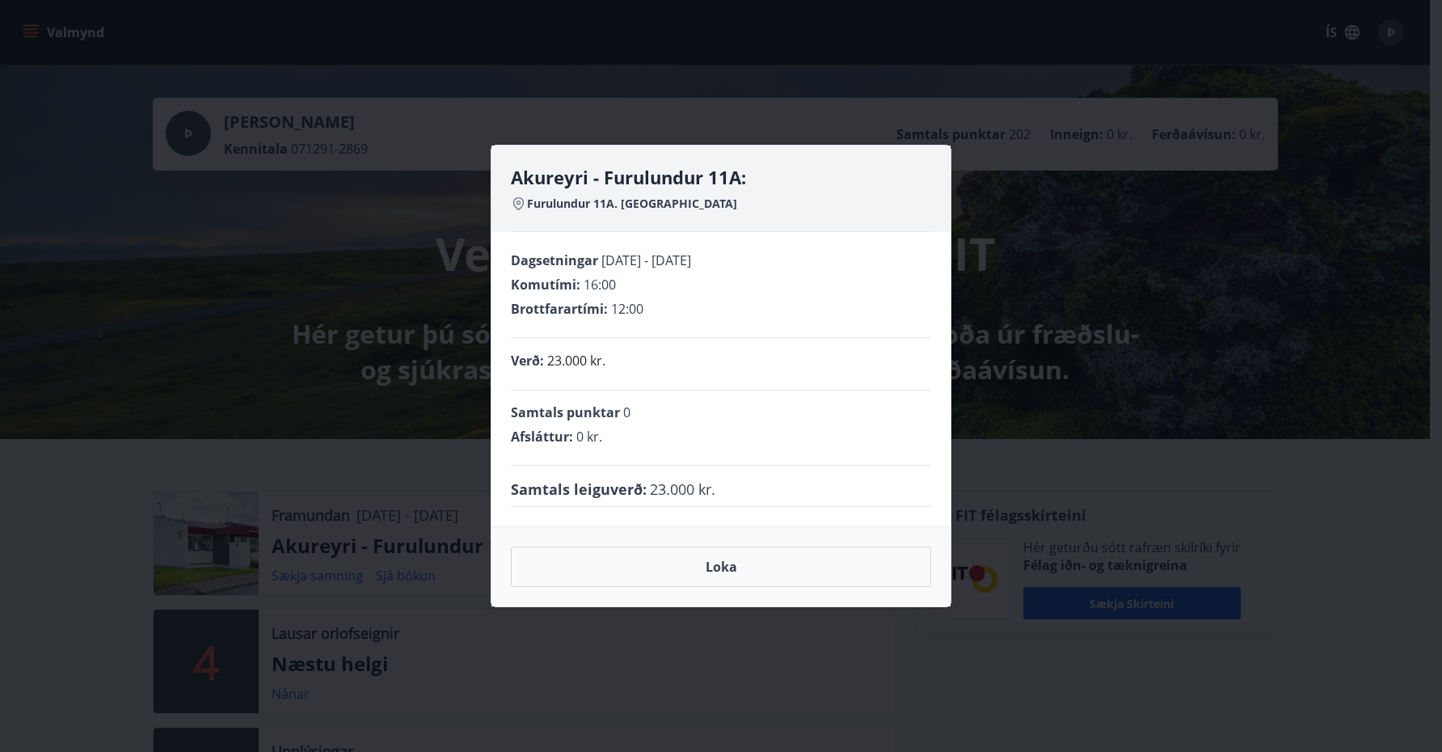
click at [646, 503] on div "Samtals leiguverð : 23.000 kr." at bounding box center [721, 486] width 420 height 41
click at [598, 246] on div "Dagsetningar [DATE] - [DATE] Komutími : 16:00 Brottfarartími : 12:00 Verð : 23.…" at bounding box center [721, 379] width 459 height 294
click at [580, 196] on span "Furulundur 11A. [GEOGRAPHIC_DATA]" at bounding box center [632, 204] width 210 height 16
click at [521, 175] on h4 "Akureyri - Furulundur 11A:" at bounding box center [721, 177] width 420 height 24
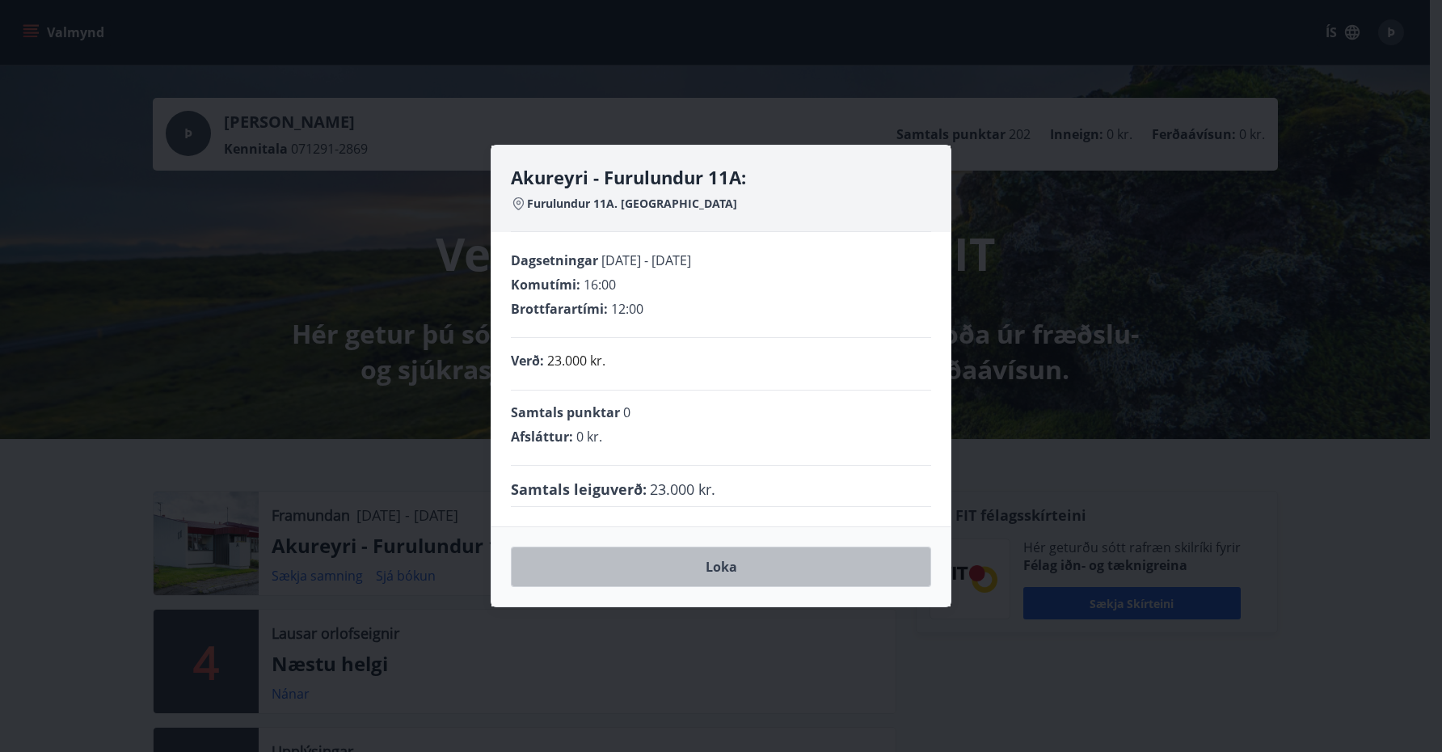
click at [577, 570] on button "Loka" at bounding box center [721, 567] width 420 height 40
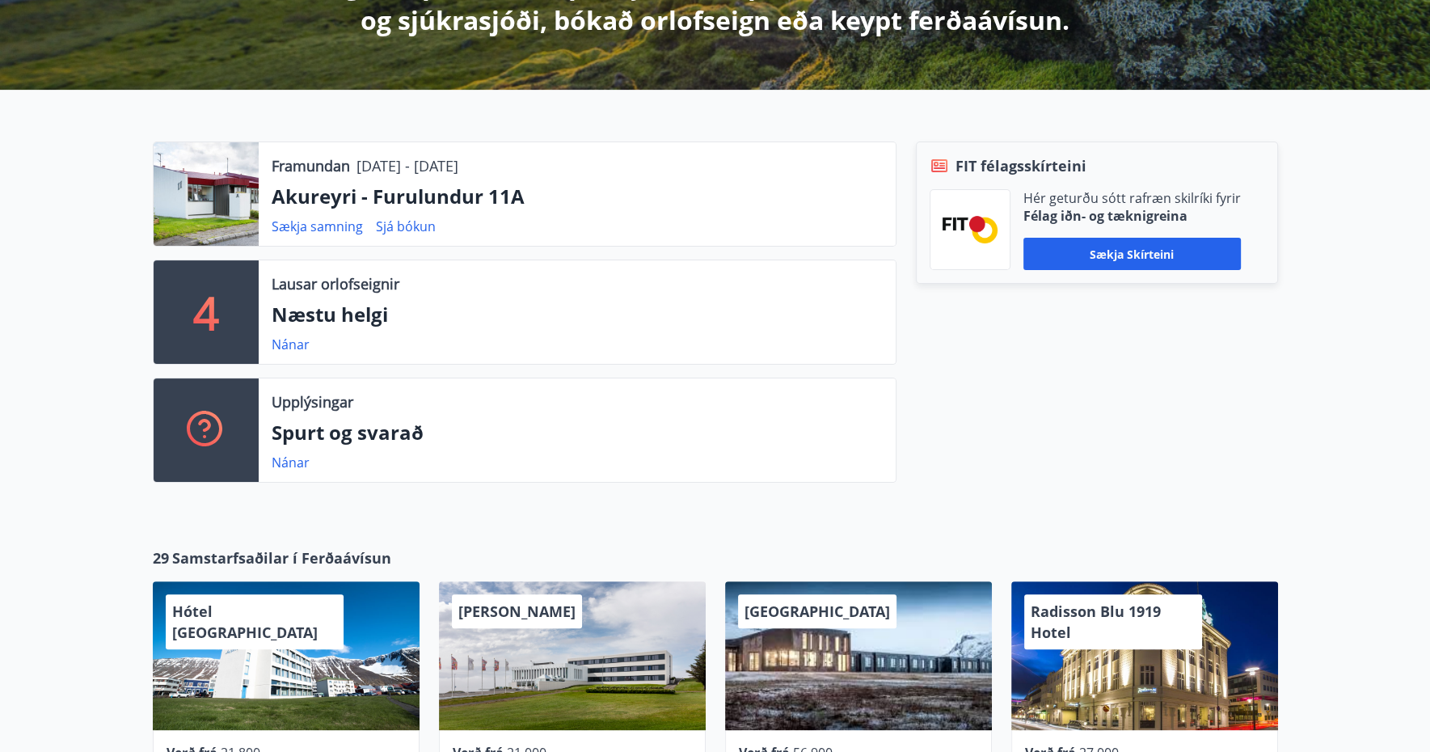
scroll to position [81, 0]
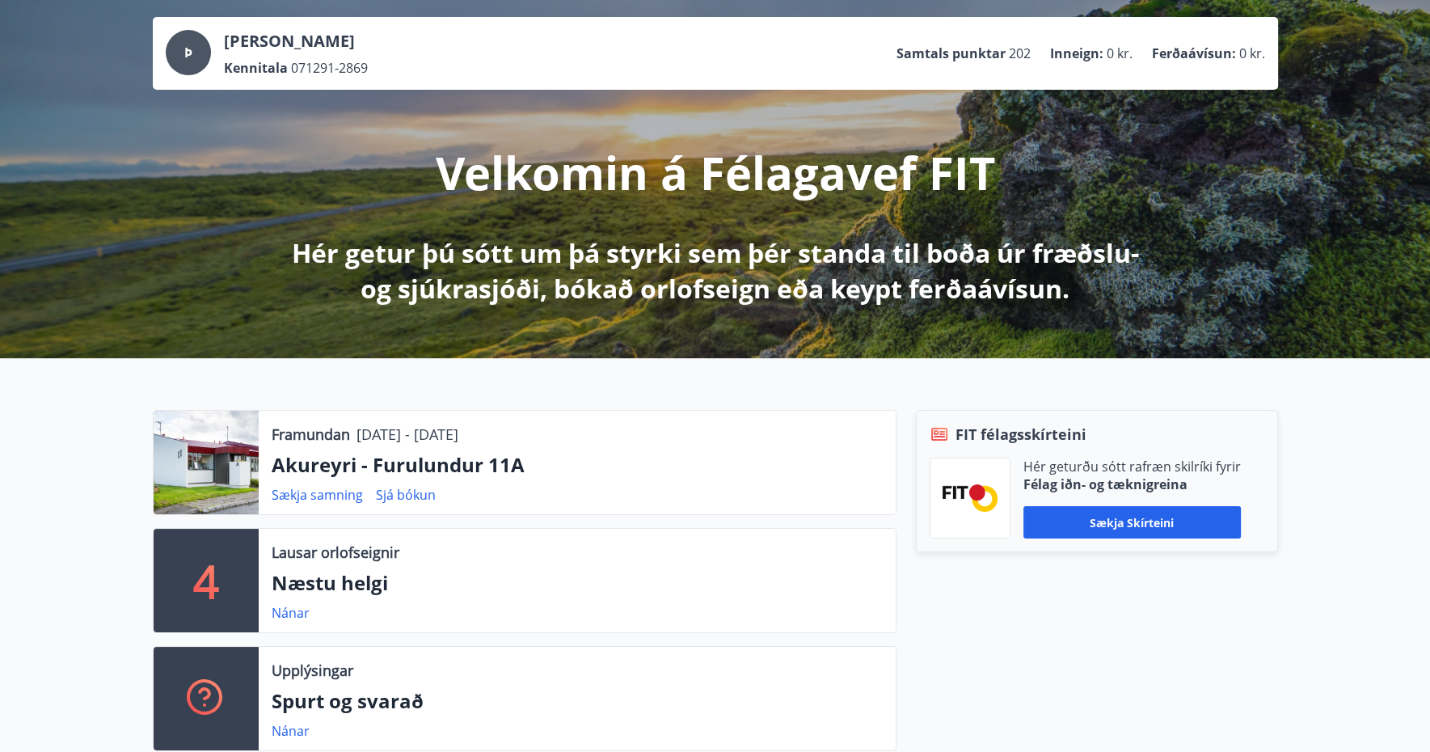
click at [386, 706] on p "Spurt og svarað" at bounding box center [577, 700] width 611 height 27
click at [281, 729] on link "Nánar" at bounding box center [291, 731] width 38 height 18
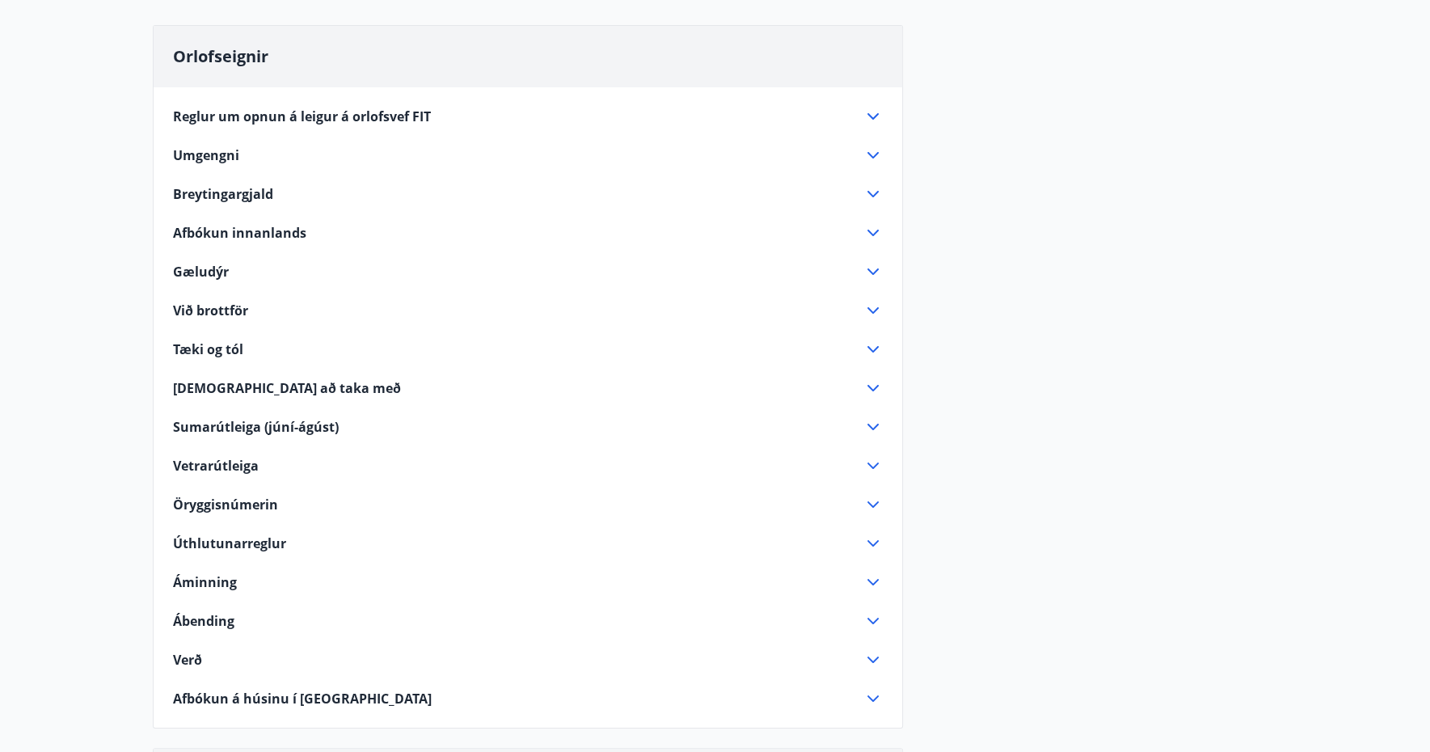
scroll to position [162, 0]
click at [876, 239] on icon at bounding box center [872, 231] width 19 height 19
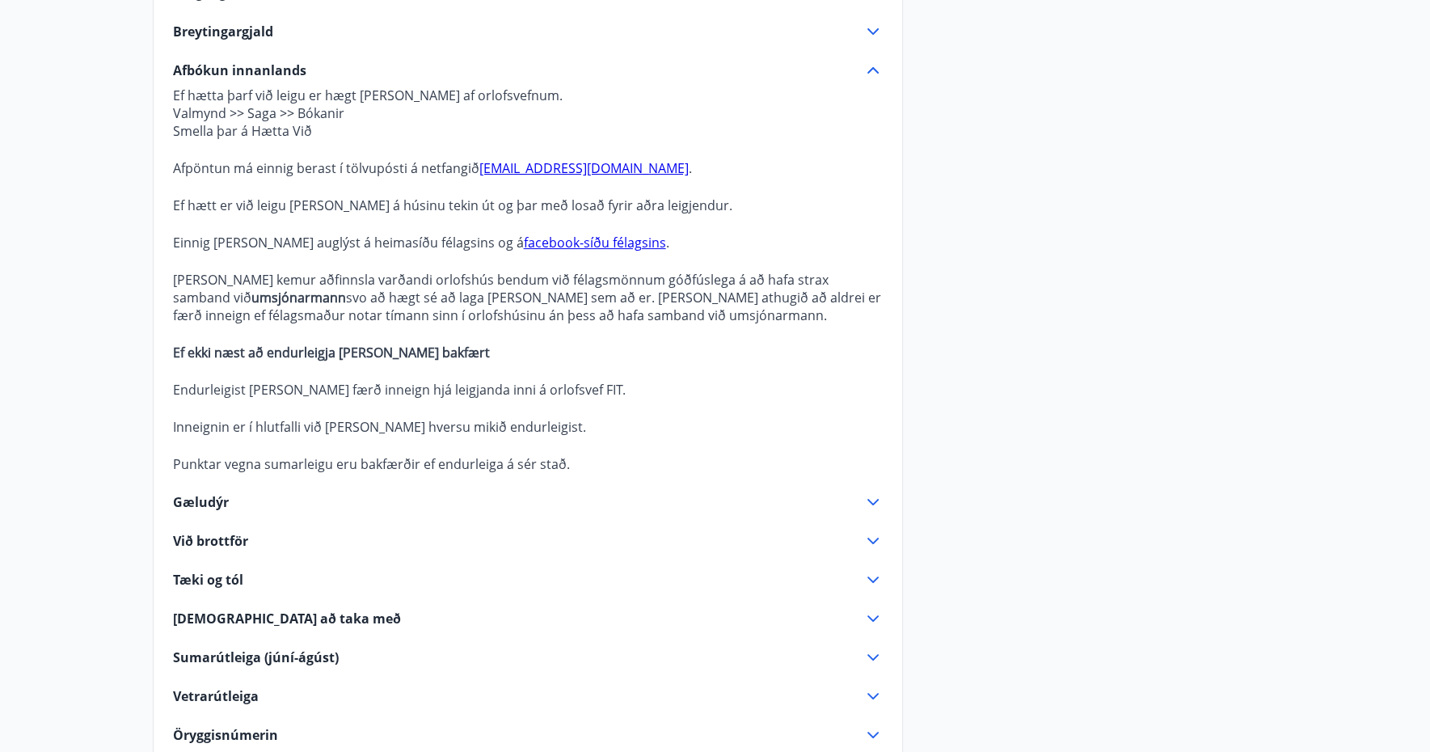
scroll to position [0, 0]
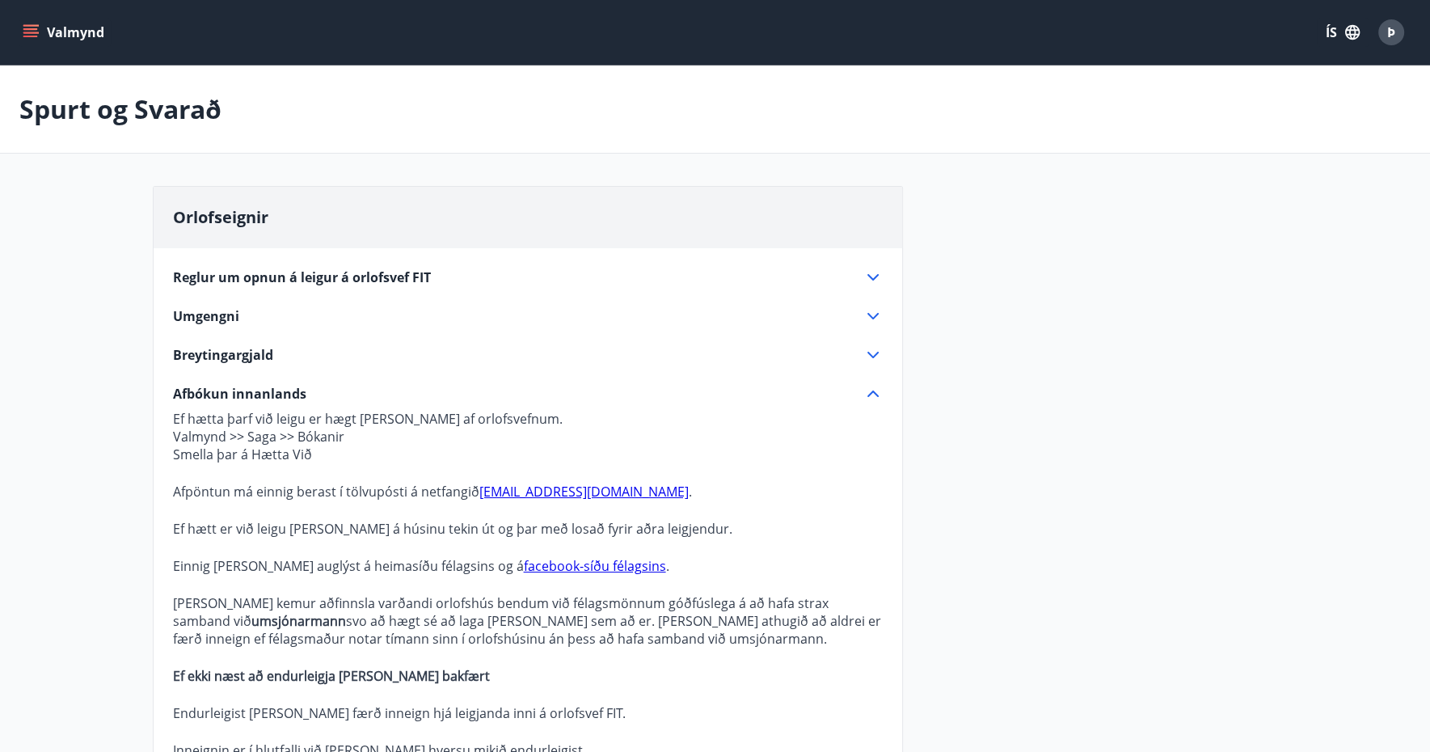
click at [65, 32] on button "Valmynd" at bounding box center [64, 32] width 91 height 29
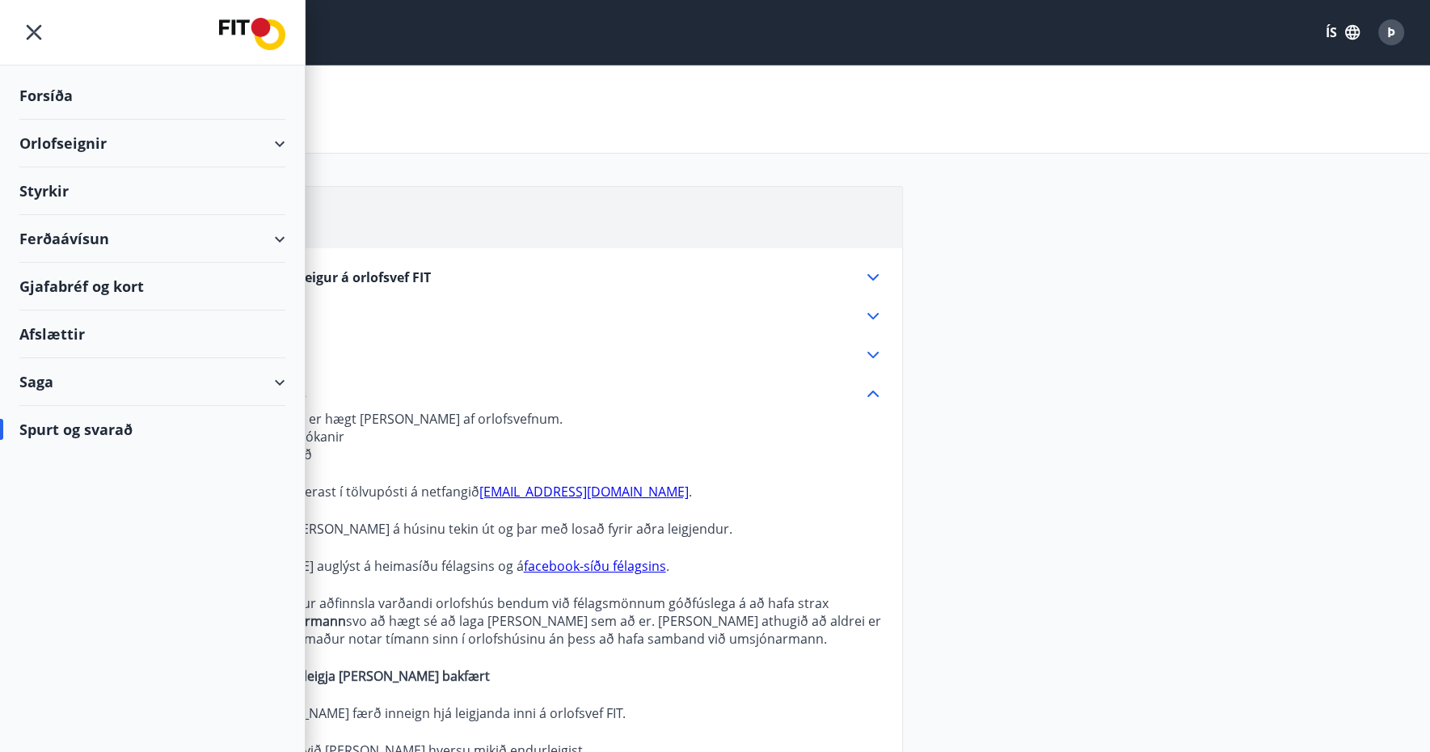
click at [66, 372] on div "Saga" at bounding box center [152, 382] width 266 height 48
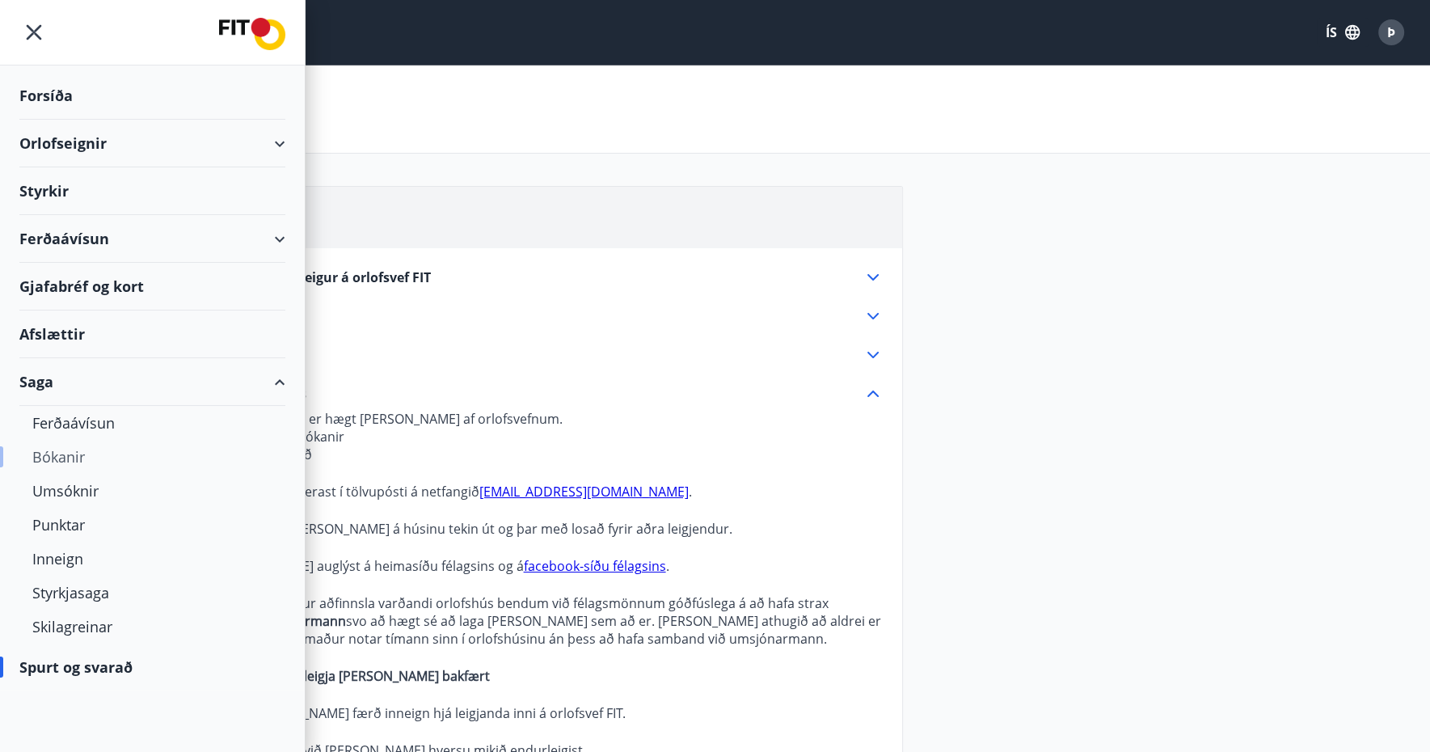
click at [74, 449] on div "Bókanir" at bounding box center [152, 457] width 240 height 34
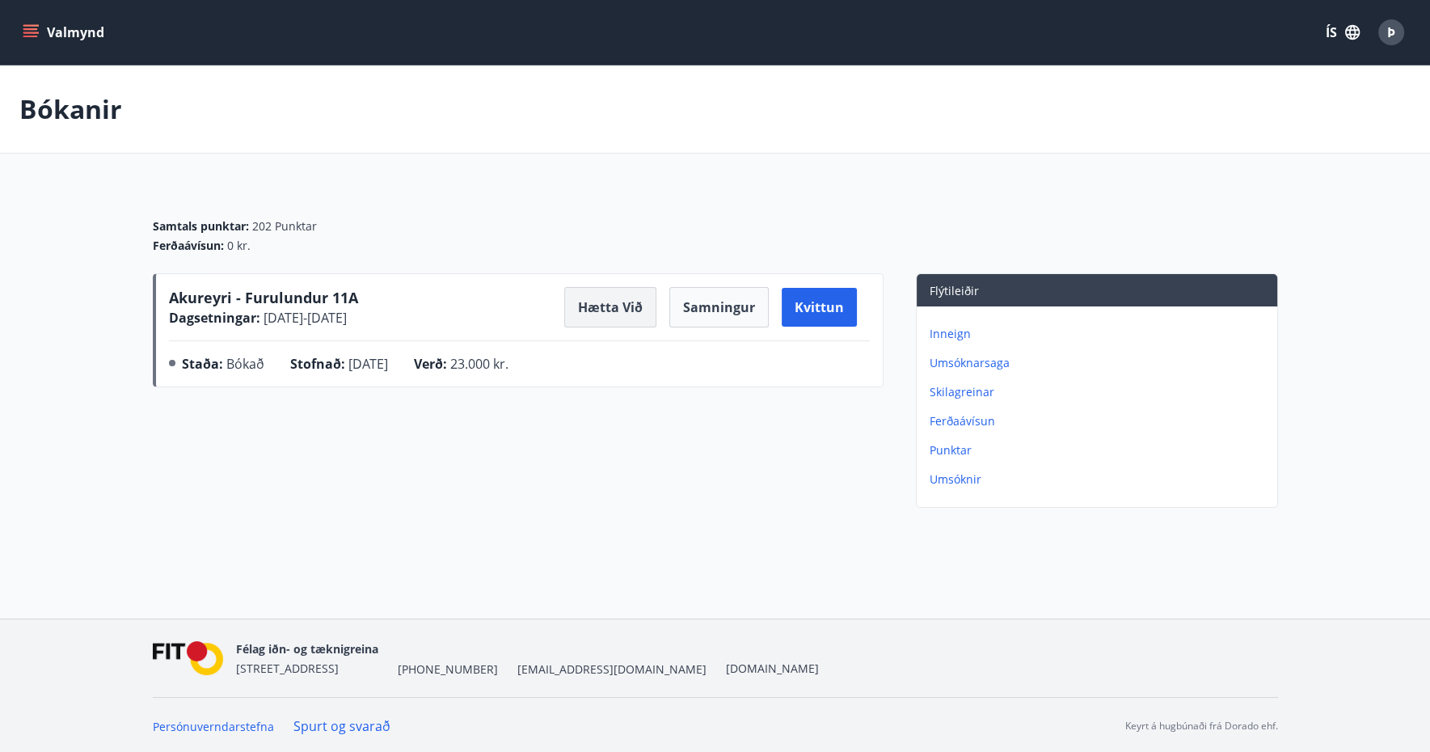
click at [595, 303] on button "Hætta við" at bounding box center [610, 307] width 92 height 40
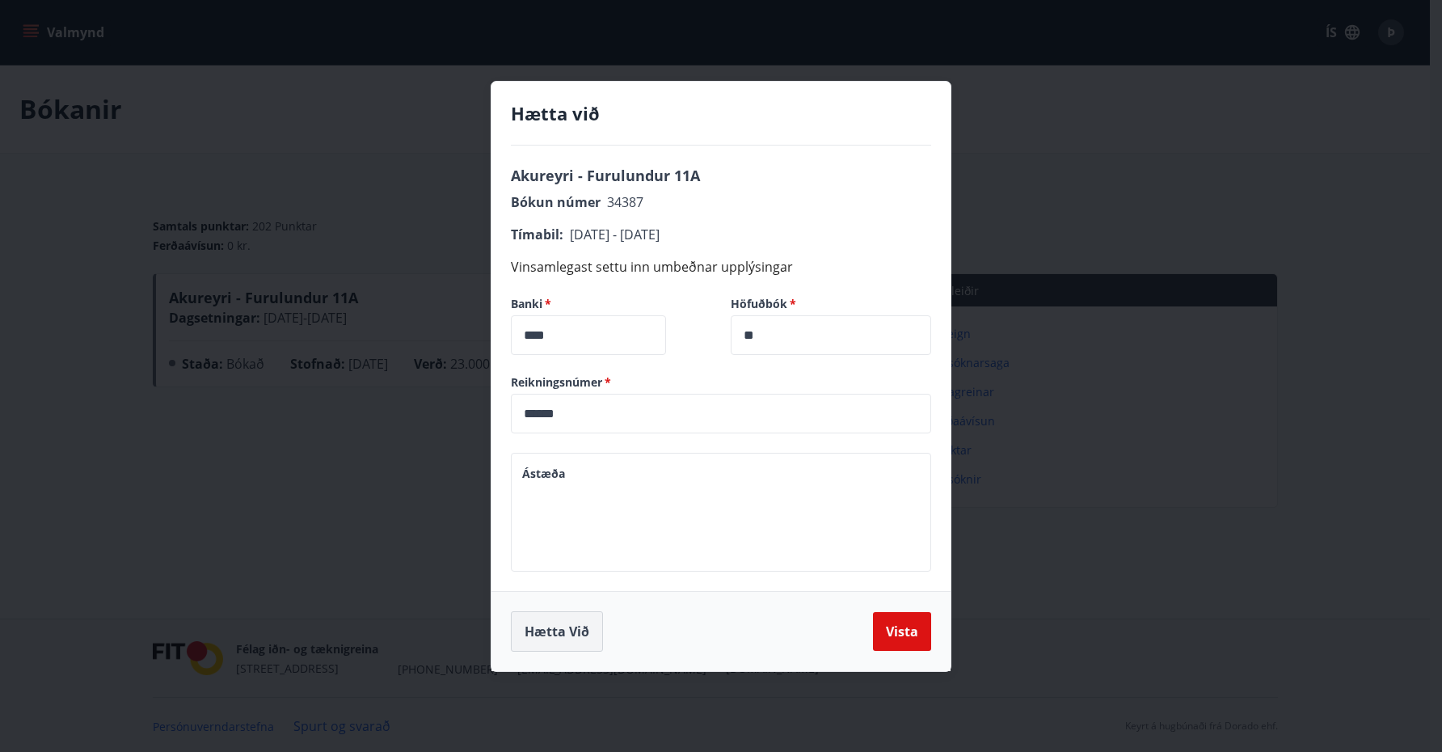
click at [556, 619] on button "Hætta við" at bounding box center [557, 631] width 92 height 40
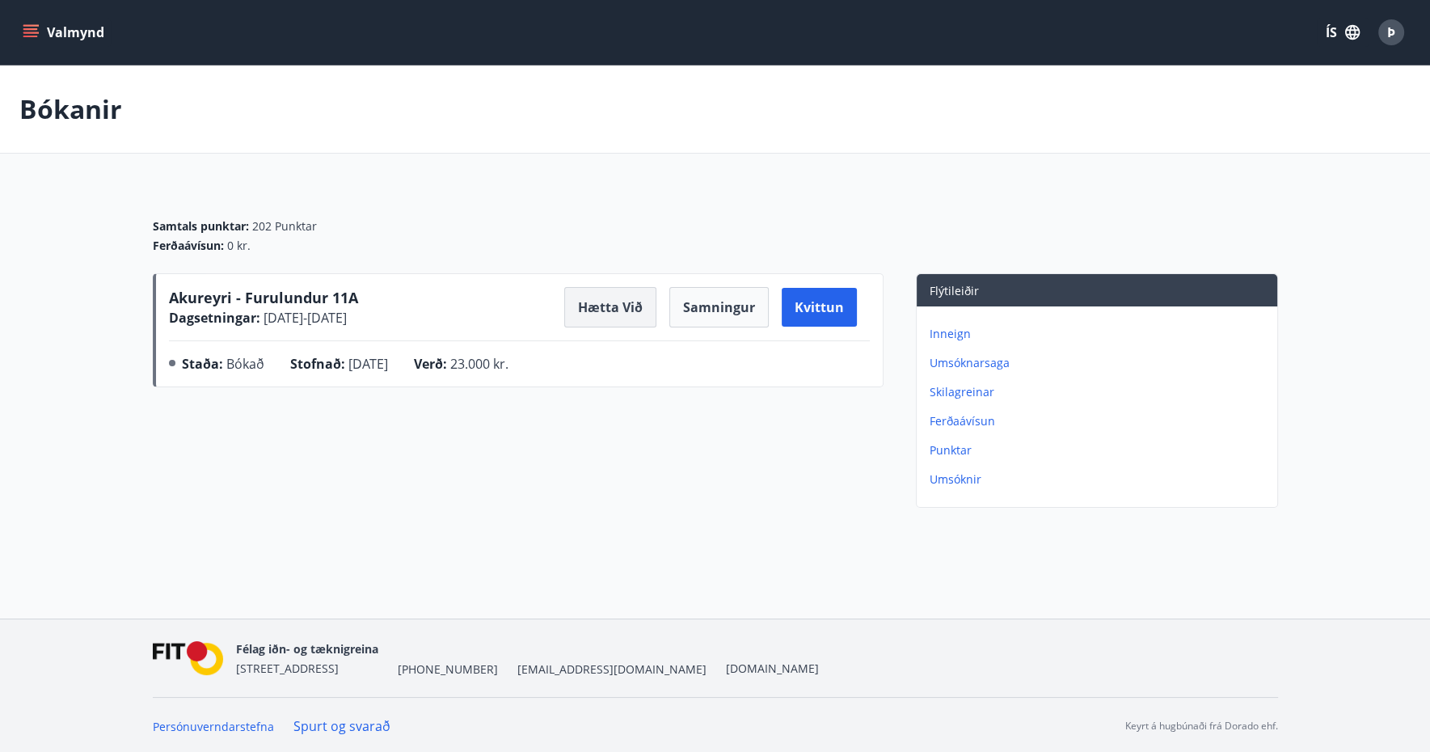
click at [616, 307] on button "Hætta við" at bounding box center [610, 307] width 92 height 40
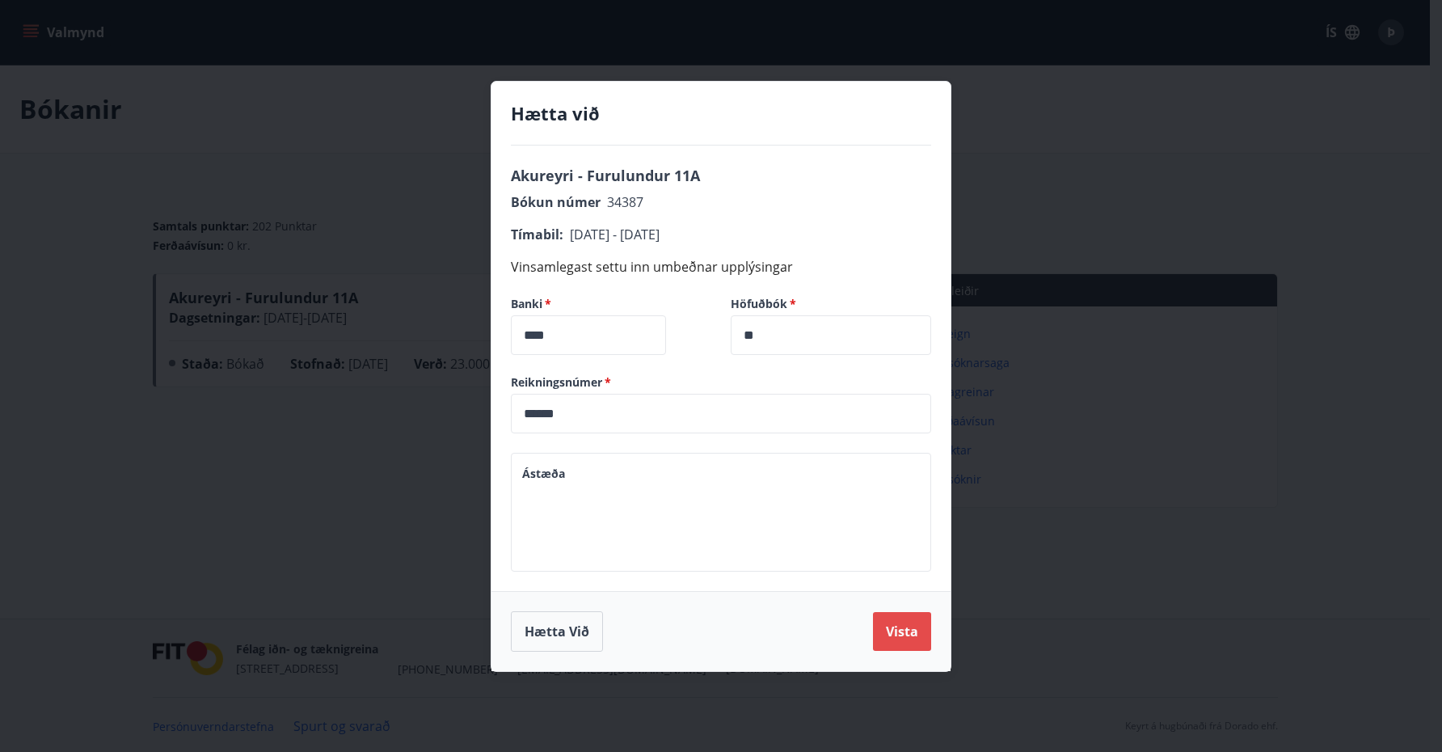
click at [896, 635] on button "Vista" at bounding box center [902, 631] width 58 height 39
click at [922, 637] on button "Vista" at bounding box center [902, 631] width 58 height 39
click at [711, 515] on textarea "Ástæða" at bounding box center [721, 512] width 398 height 92
